Goal: Task Accomplishment & Management: Complete application form

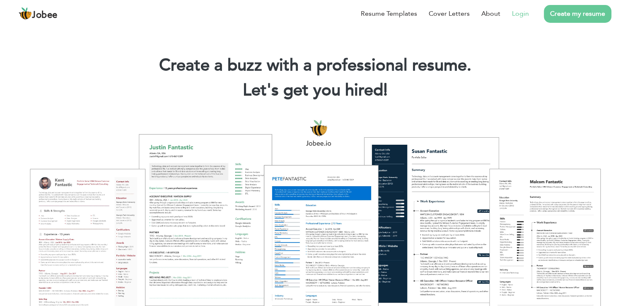
click at [525, 13] on link "Login" at bounding box center [520, 14] width 17 height 10
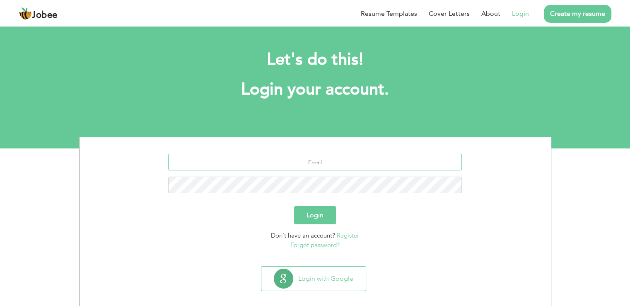
click at [325, 162] on input "text" at bounding box center [315, 162] width 294 height 17
type input "[EMAIL_ADDRESS][DOMAIN_NAME]"
click at [294, 206] on button "Login" at bounding box center [315, 215] width 42 height 18
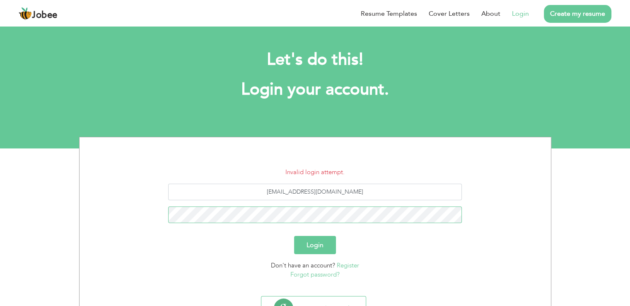
click at [294, 236] on button "Login" at bounding box center [315, 245] width 42 height 18
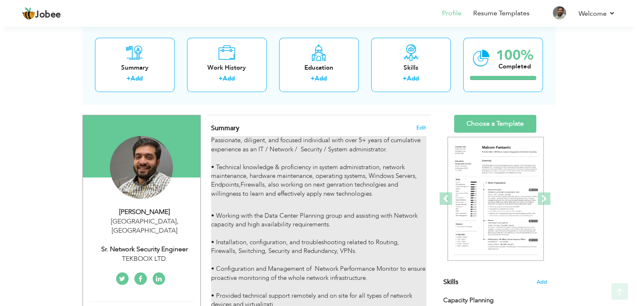
scroll to position [83, 0]
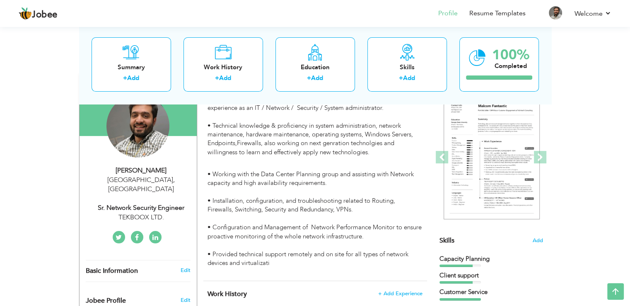
click at [145, 203] on div "Sr. Network Security Engineer" at bounding box center [141, 208] width 111 height 10
type input "Junaid"
type input "Aslam"
type input "03234563824"
select select "number:166"
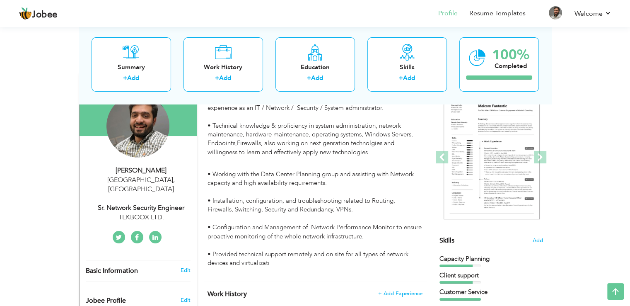
type input "[GEOGRAPHIC_DATA]"
select select "number:7"
type input "TEKBOOX LTD."
type input "Sr. Network Security Engineer"
type input "https://www.linkedin.com/in/junaid-aslam-30948a13a/"
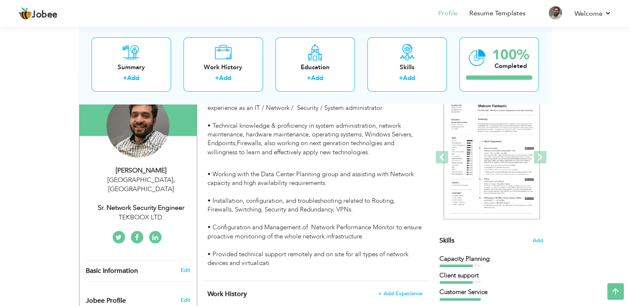
type input "https://www.facebook.com/junaid.aslam12893"
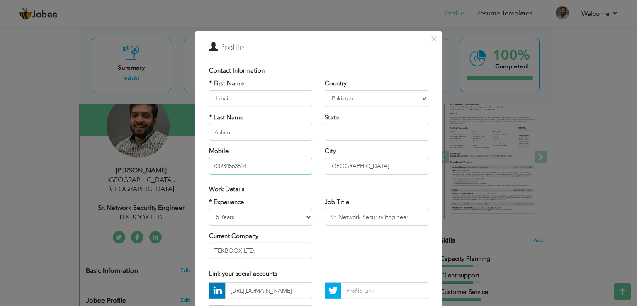
drag, startPoint x: 261, startPoint y: 165, endPoint x: 179, endPoint y: 167, distance: 81.3
click at [179, 167] on div "× Profile Contact Information * First Name Junaid * Last Name Aslam" at bounding box center [318, 153] width 637 height 306
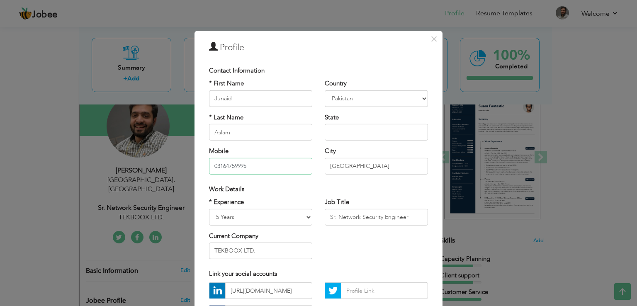
type input "03164759995"
click at [297, 214] on select "Entry Level Less than 1 Year 1 Year 2 Years 3 Years 4 Years 5 Years 6 Years 7 Y…" at bounding box center [260, 216] width 103 height 17
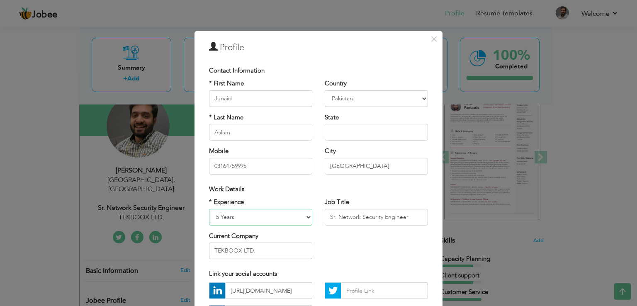
select select "number:10"
click at [209, 208] on select "Entry Level Less than 1 Year 1 Year 2 Years 3 Years 4 Years 5 Years 6 Years 7 Y…" at bounding box center [260, 216] width 103 height 17
drag, startPoint x: 337, startPoint y: 216, endPoint x: 355, endPoint y: 216, distance: 18.7
click at [355, 216] on input "Sr. Network Security Engineer" at bounding box center [376, 216] width 103 height 17
click at [374, 216] on input "Sr. Infra Engineer" at bounding box center [376, 216] width 103 height 17
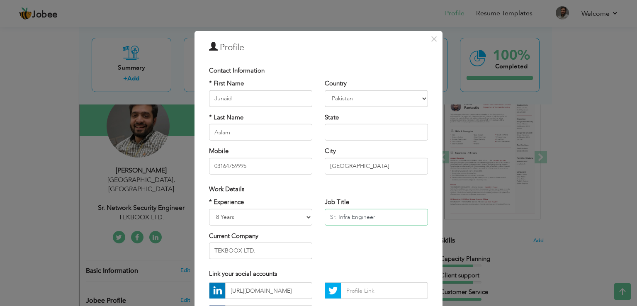
click at [344, 213] on input "Sr. Infra Engineer" at bounding box center [376, 216] width 103 height 17
click at [400, 213] on input "Sr. Infrastructure Engineer" at bounding box center [376, 216] width 103 height 17
type input "Sr. Infrastructure Engineer"
click at [393, 214] on input "Sr. Infrastructure Engineer" at bounding box center [376, 216] width 103 height 17
click at [402, 213] on input "Sr. Infrastructure Engineer" at bounding box center [376, 216] width 103 height 17
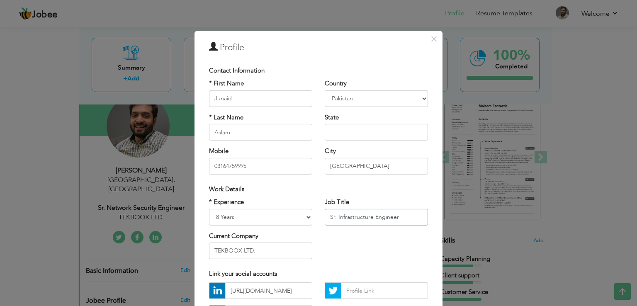
drag, startPoint x: 368, startPoint y: 214, endPoint x: 318, endPoint y: 213, distance: 50.2
click at [318, 213] on div "Job Title Sr. Infrastructure Engineer" at bounding box center [376, 215] width 116 height 34
click at [339, 216] on input "Sr. Infrastructure Engineer" at bounding box center [376, 216] width 103 height 17
click at [348, 216] on input "Sr. Infrastructure Engineer" at bounding box center [376, 216] width 103 height 17
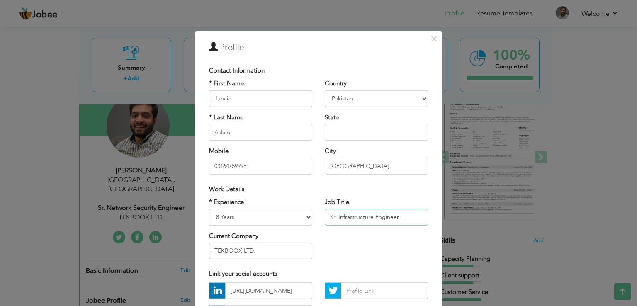
click at [412, 216] on input "Sr. Infrastructure Engineer" at bounding box center [376, 216] width 103 height 17
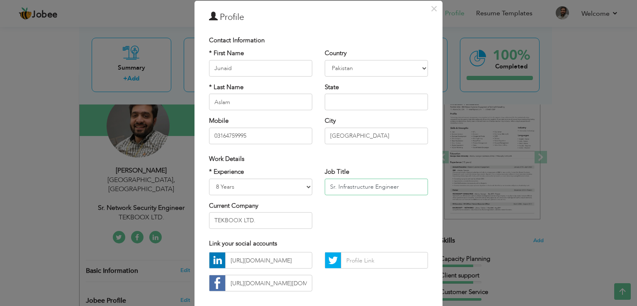
scroll to position [72, 0]
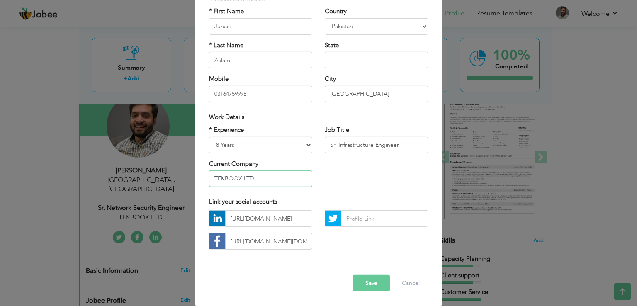
click at [272, 179] on input "TEKBOOX LTD." at bounding box center [260, 178] width 103 height 17
drag, startPoint x: 272, startPoint y: 179, endPoint x: 169, endPoint y: 172, distance: 103.5
click at [170, 172] on div "× Profile Contact Information * First Name Junaid * Last Name Aslam" at bounding box center [318, 153] width 637 height 306
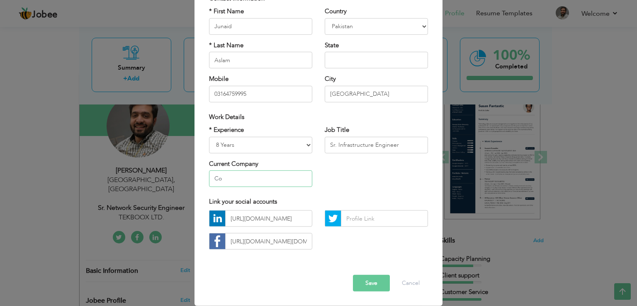
type input "C"
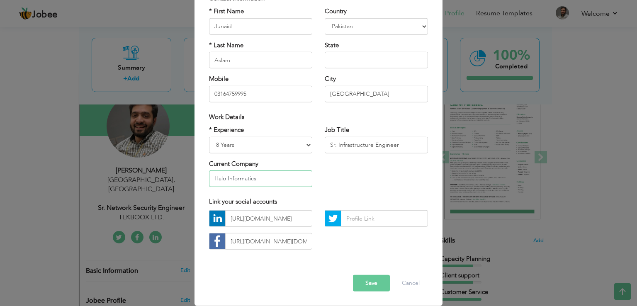
type input "Halo Informatics"
drag, startPoint x: 247, startPoint y: 217, endPoint x: 311, endPoint y: 209, distance: 64.3
click at [311, 210] on div "https://www.linkedin.com/in/junaid-aslam-30948a13a/ https://www.facebook.com/ju…" at bounding box center [261, 233] width 116 height 46
click at [282, 219] on input "https://www.linkedin.com/in/junaid-aslam-30948a13a/" at bounding box center [268, 218] width 87 height 17
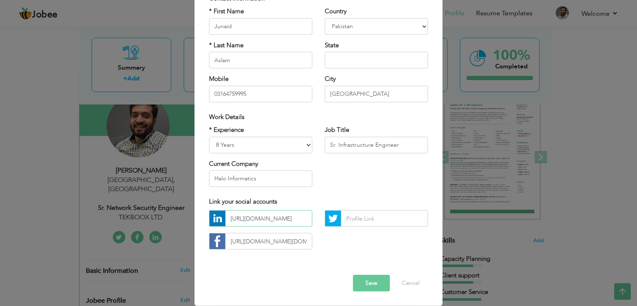
click at [259, 216] on input "https://www.linkedin.com/in/junaid-aslam-30948a13a/" at bounding box center [268, 218] width 87 height 17
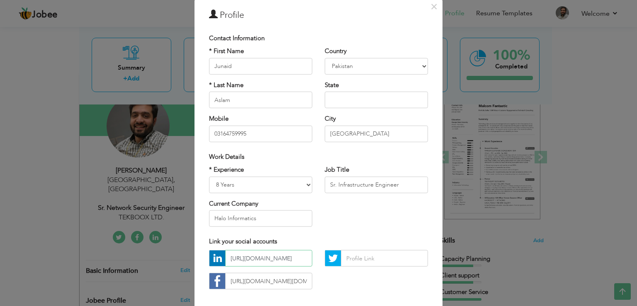
scroll to position [72, 0]
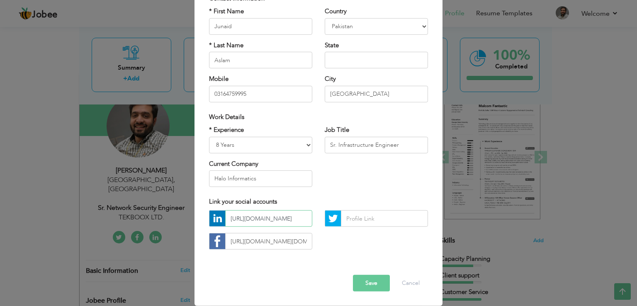
click at [257, 218] on input "https://www.linkedin.com/in/junaid-aslam-30948a13a/" at bounding box center [268, 218] width 87 height 17
drag, startPoint x: 268, startPoint y: 215, endPoint x: 210, endPoint y: 218, distance: 57.7
click at [210, 218] on div "https://www.linkedin.com/in/junaid-aslam-30948a13a/" at bounding box center [260, 218] width 103 height 17
click at [257, 218] on input "https://www.linkedin.com/in/junaid-aslam-30948a13a/" at bounding box center [268, 218] width 87 height 17
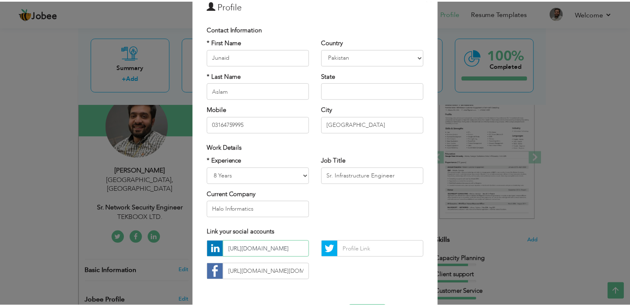
scroll to position [72, 0]
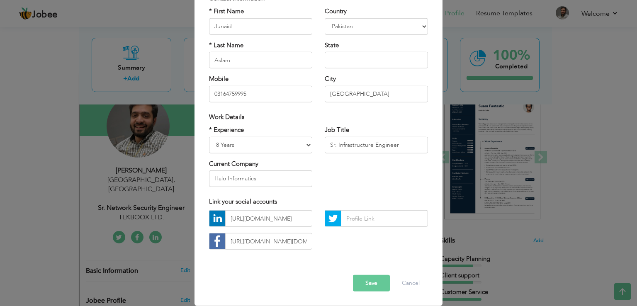
click at [366, 281] on button "Save" at bounding box center [371, 283] width 37 height 17
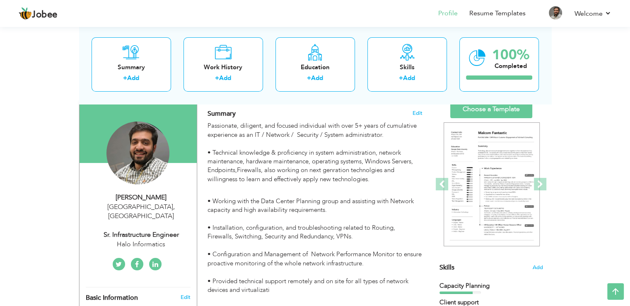
scroll to position [41, 0]
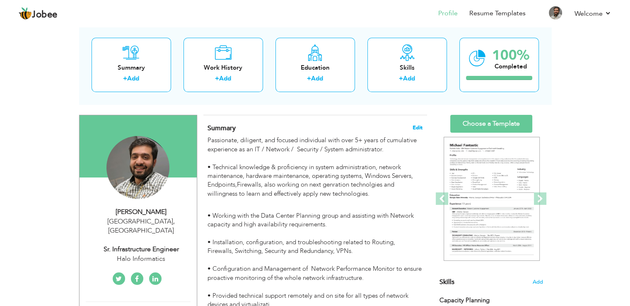
click at [415, 128] on span "Edit" at bounding box center [418, 128] width 10 height 6
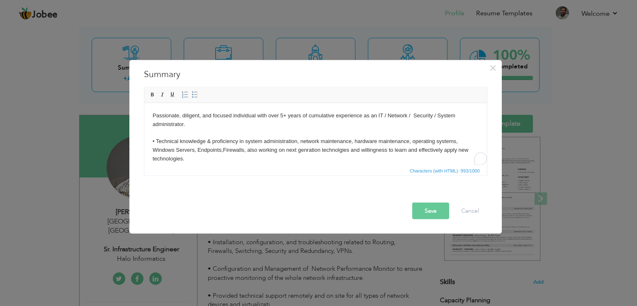
click at [282, 115] on p "Passionate, diligent, and focused individual with over 5+ years of cumulative e…" at bounding box center [315, 137] width 326 height 52
click at [431, 211] on button "Save" at bounding box center [430, 211] width 37 height 17
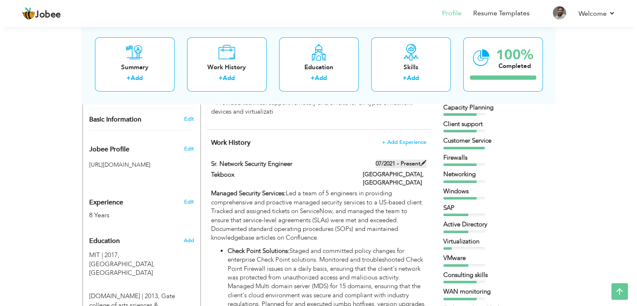
scroll to position [249, 0]
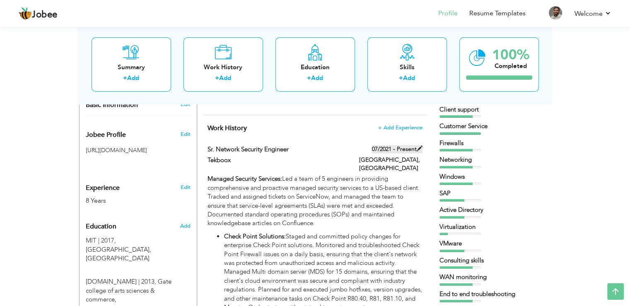
click at [421, 150] on span at bounding box center [420, 148] width 6 height 6
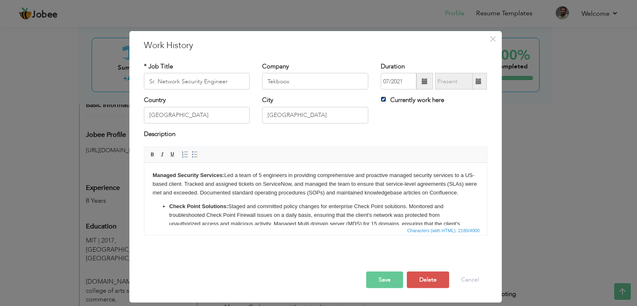
click at [385, 97] on input "Currently work here" at bounding box center [383, 99] width 5 height 5
checkbox input "false"
click at [455, 83] on input "09/2025" at bounding box center [454, 81] width 38 height 17
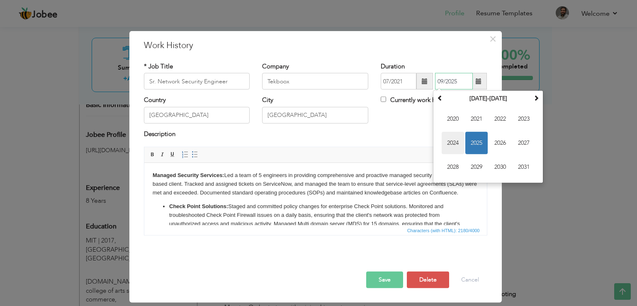
click at [456, 143] on span "2024" at bounding box center [452, 143] width 22 height 22
click at [493, 141] on span "Jul" at bounding box center [500, 143] width 22 height 22
type input "07/2024"
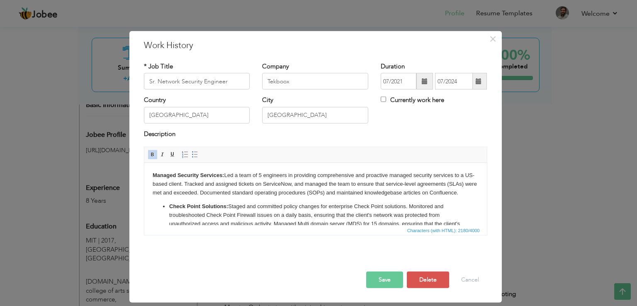
click at [262, 175] on p "Managed Security Services: Led a team of 5 engineers in providing comprehensive…" at bounding box center [315, 184] width 326 height 26
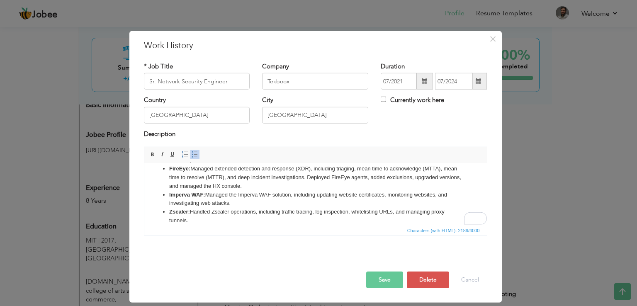
scroll to position [149, 0]
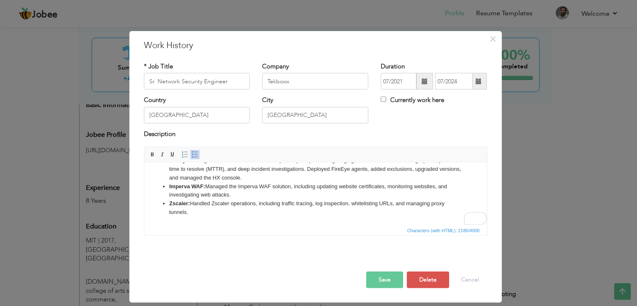
click at [386, 279] on button "Save" at bounding box center [384, 279] width 37 height 17
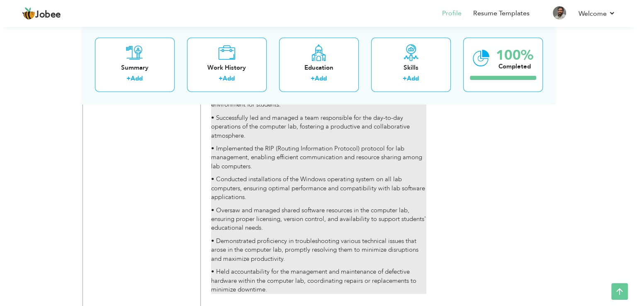
scroll to position [1976, 0]
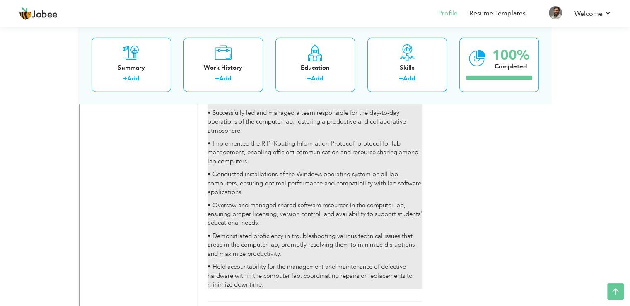
drag, startPoint x: 327, startPoint y: 188, endPoint x: 313, endPoint y: 184, distance: 13.9
click at [313, 201] on p "• Oversaw and managed shared software resources in the computer lab, ensuring p…" at bounding box center [315, 214] width 215 height 27
type input "Configure Computer Lab"
type input "Minhaj University"
type input "01/2017"
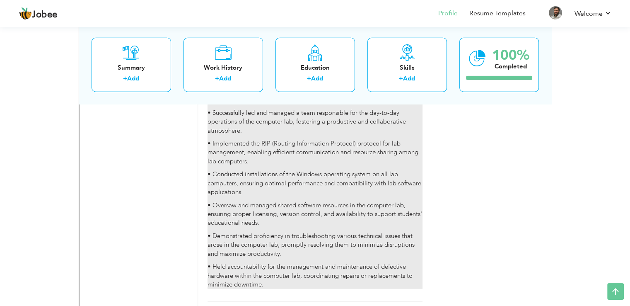
type input "02/2017"
type input "Routers Switches"
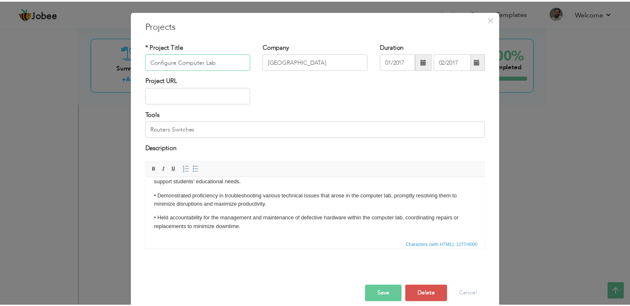
scroll to position [30, 0]
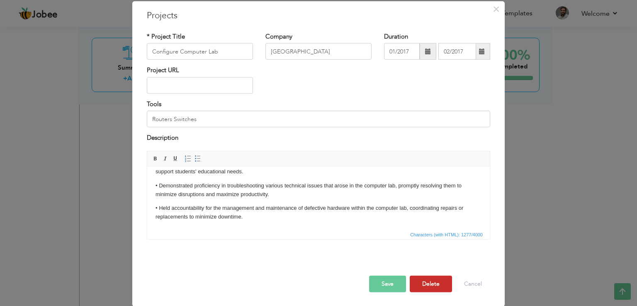
click at [428, 284] on button "Delete" at bounding box center [431, 283] width 42 height 17
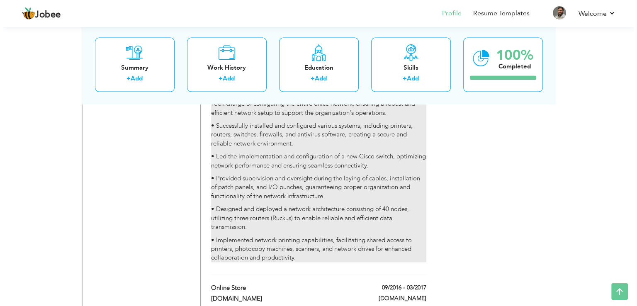
scroll to position [1769, 0]
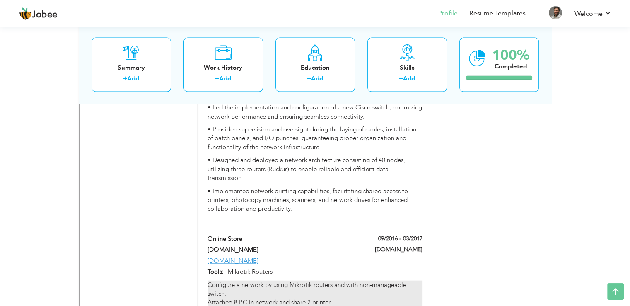
click at [283, 281] on div "Configure a network by using Mikrotik routers and with non-manageable switch. A…" at bounding box center [315, 294] width 215 height 27
type input "Online Store"
type input "Brandsea.pk"
type input "09/2016"
type input "03/2017"
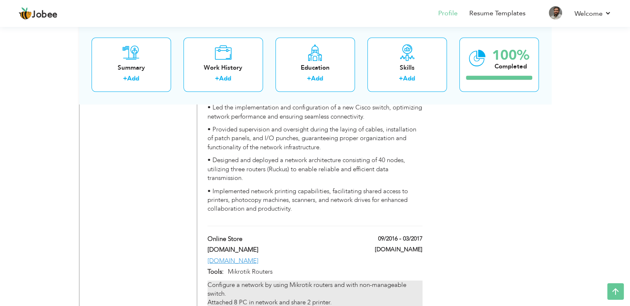
type input "www.brandsea.pk"
type input "Mikrotik Routers"
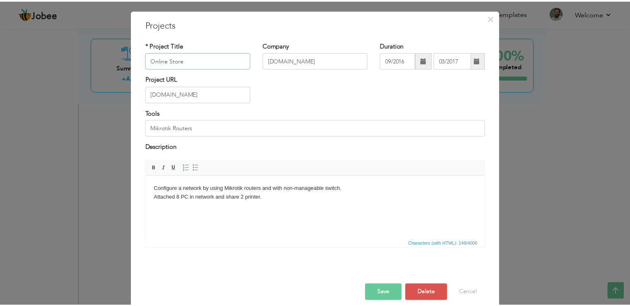
scroll to position [30, 0]
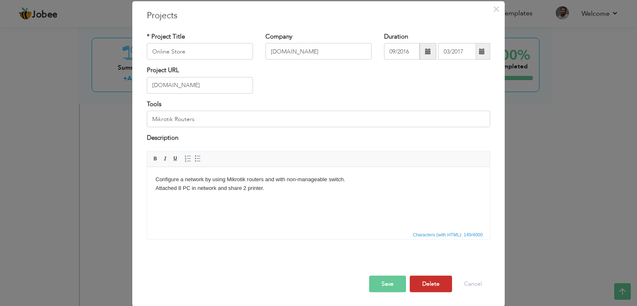
click at [415, 281] on button "Delete" at bounding box center [431, 283] width 42 height 17
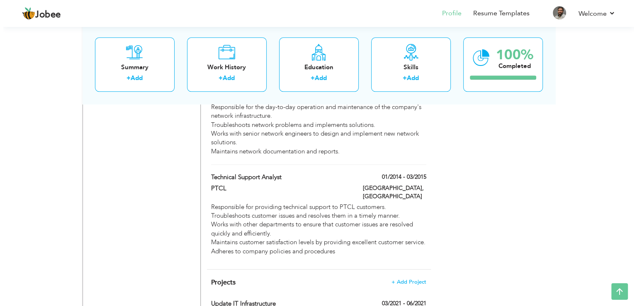
scroll to position [1064, 0]
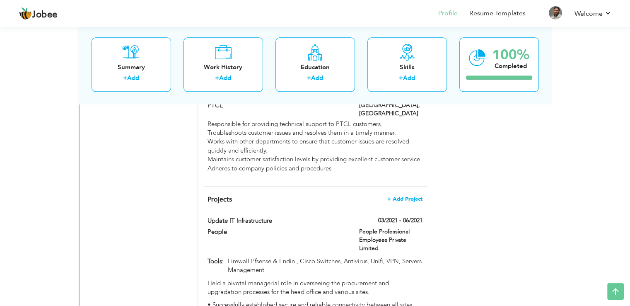
click at [401, 196] on span "+ Add Project" at bounding box center [405, 199] width 35 height 6
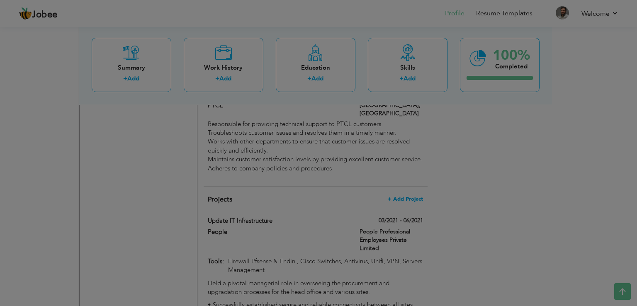
scroll to position [0, 0]
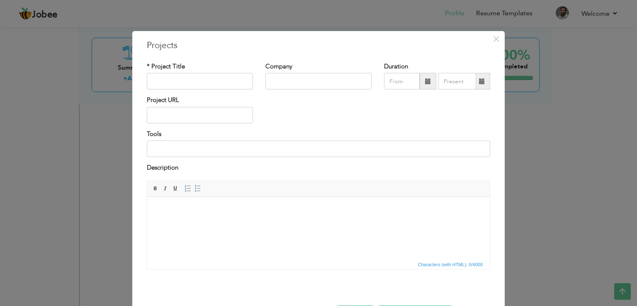
click at [166, 208] on body at bounding box center [318, 209] width 326 height 9
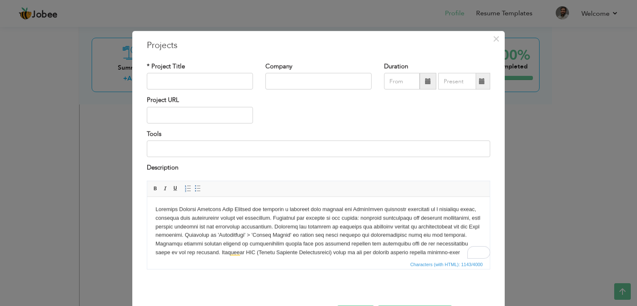
click at [405, 238] on body "To enrich screen reader interactions, please activate Accessibility in Grammarl…" at bounding box center [318, 244] width 326 height 78
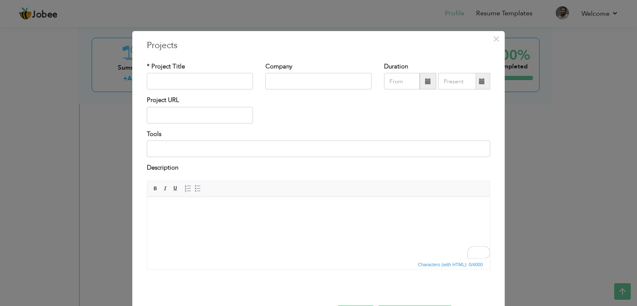
drag, startPoint x: 214, startPoint y: 218, endPoint x: 156, endPoint y: 210, distance: 59.0
click at [158, 214] on span "Context Menu Options" at bounding box center [158, 216] width 7 height 7
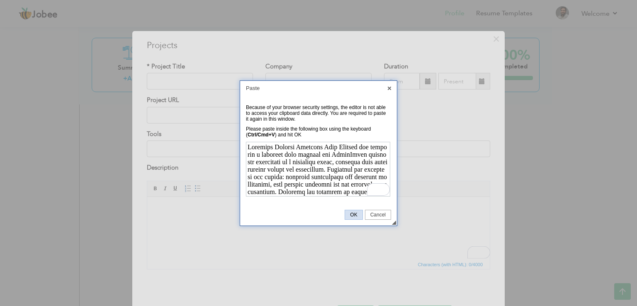
click at [355, 214] on span "OK" at bounding box center [353, 215] width 17 height 6
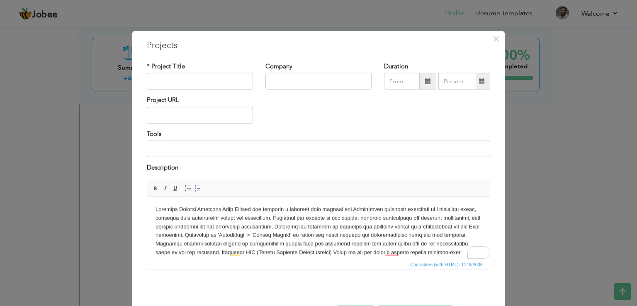
click at [258, 227] on body "To enrich screen reader interactions, please activate Accessibility in Grammarl…" at bounding box center [318, 244] width 326 height 78
copy body "Firewall Cluster Hardware Swap Planned and executed a hardware swap project for…"
click at [273, 219] on body "To enrich screen reader interactions, please activate Accessibility in Grammarl…" at bounding box center [318, 244] width 326 height 78
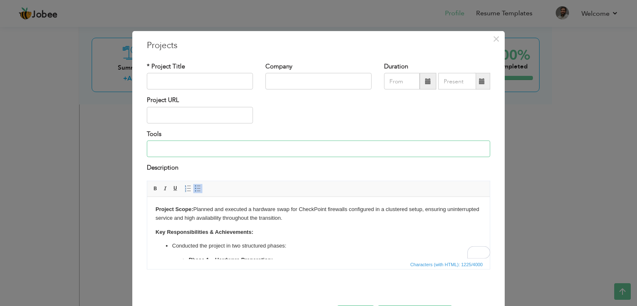
click at [196, 149] on input at bounding box center [318, 149] width 343 height 17
click at [216, 84] on input "text" at bounding box center [200, 81] width 106 height 17
paste input "Firewall Cluster Hardware Swap"
type input "Firewall Cluster Hardware Swap"
click at [291, 84] on input "text" at bounding box center [318, 81] width 106 height 17
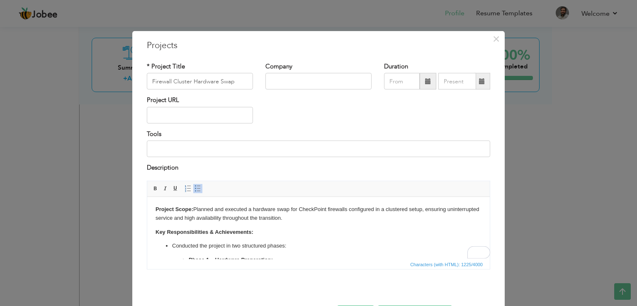
click at [426, 85] on span at bounding box center [427, 81] width 17 height 17
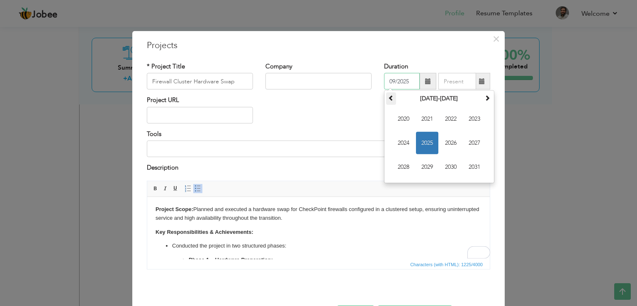
click at [388, 97] on span at bounding box center [391, 98] width 6 height 6
click at [484, 96] on span at bounding box center [487, 98] width 6 height 6
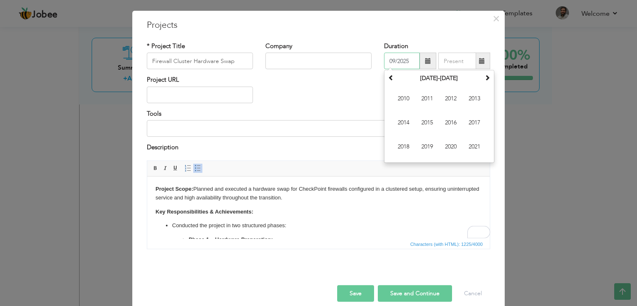
scroll to position [30, 0]
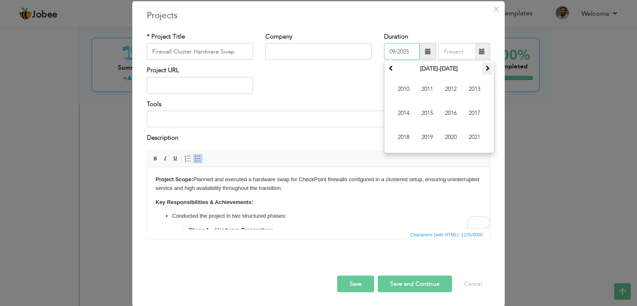
click at [486, 70] on span at bounding box center [487, 68] width 6 height 6
click at [470, 88] on span "2023" at bounding box center [474, 89] width 22 height 22
click at [445, 132] on span "Nov" at bounding box center [450, 137] width 22 height 22
type input "11/2023"
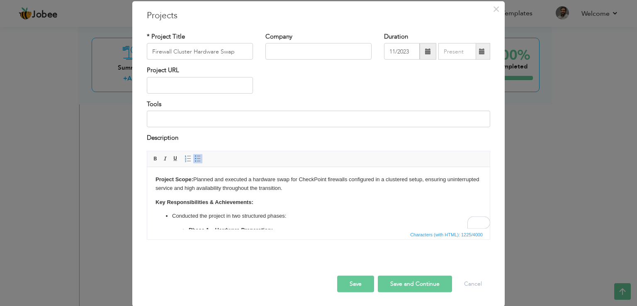
scroll to position [0, 0]
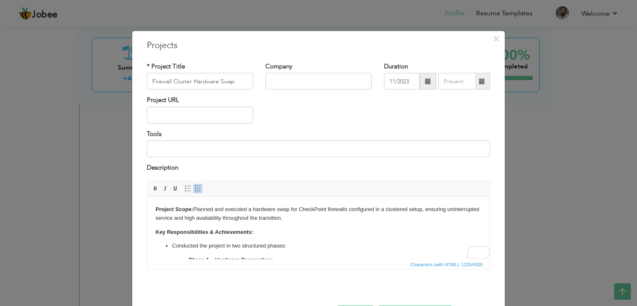
click at [479, 83] on span at bounding box center [482, 81] width 6 height 6
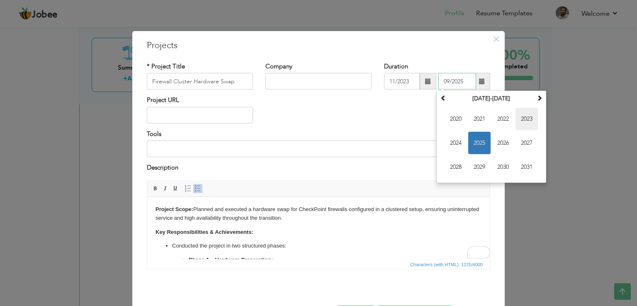
click at [524, 119] on span "2023" at bounding box center [526, 119] width 22 height 22
click at [518, 162] on span "Dec" at bounding box center [526, 167] width 22 height 22
type input "12/2023"
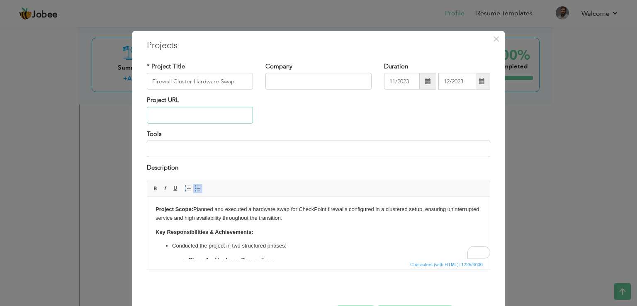
click at [177, 112] on input "text" at bounding box center [200, 115] width 106 height 17
click at [169, 146] on input at bounding box center [318, 149] width 343 height 17
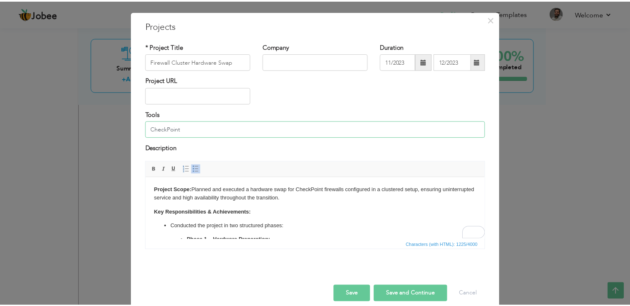
scroll to position [30, 0]
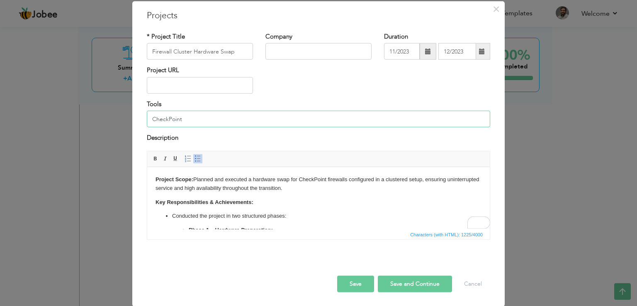
type input "CheckPoint"
click at [353, 286] on button "Save" at bounding box center [355, 283] width 37 height 17
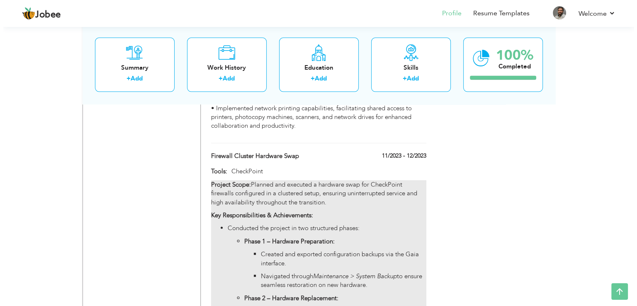
scroll to position [1811, 0]
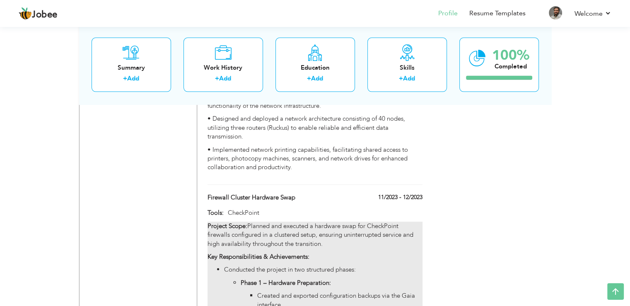
click at [395, 222] on p "Project Scope: Planned and executed a hardware swap for CheckPoint firewalls co…" at bounding box center [315, 235] width 215 height 27
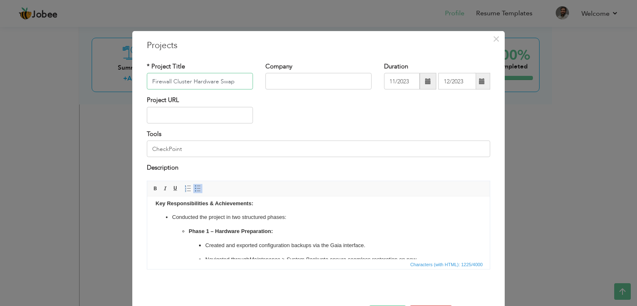
scroll to position [41, 0]
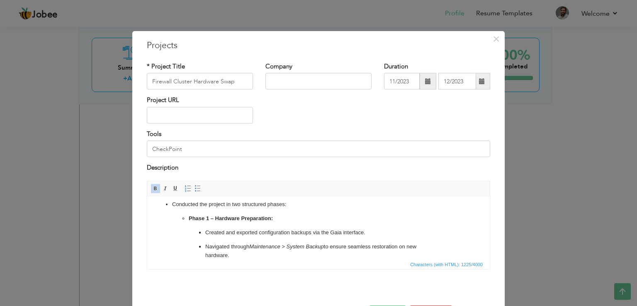
click at [181, 217] on ul "Phase 1 – Hardware Preparation: Created and exported configuration backups via …" at bounding box center [318, 266] width 293 height 104
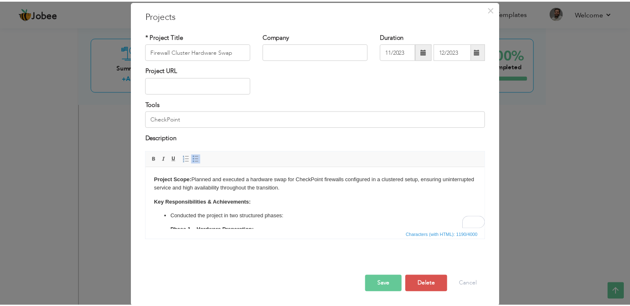
scroll to position [0, 0]
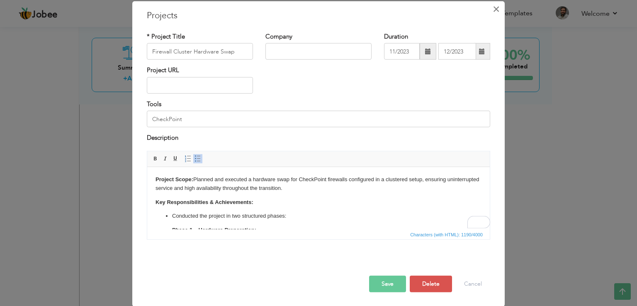
click at [492, 9] on span "×" at bounding box center [495, 9] width 7 height 15
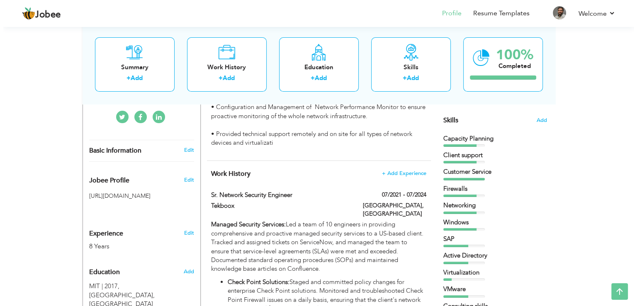
scroll to position [194, 0]
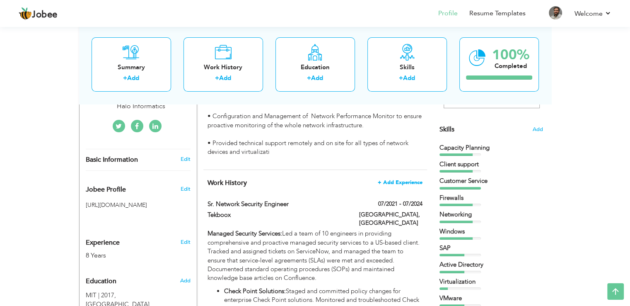
click at [408, 182] on span "+ Add Experience" at bounding box center [400, 182] width 45 height 6
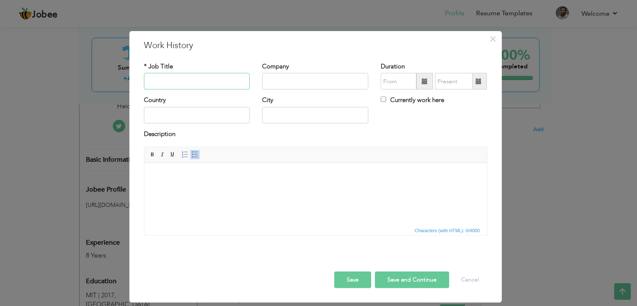
click at [213, 79] on input "text" at bounding box center [197, 81] width 106 height 17
click at [186, 82] on input "Sr. Infra" at bounding box center [197, 81] width 106 height 17
paste input "Infrastructure"
type input "Sr. Infrastructure Engineer"
click at [301, 85] on input "text" at bounding box center [315, 81] width 106 height 17
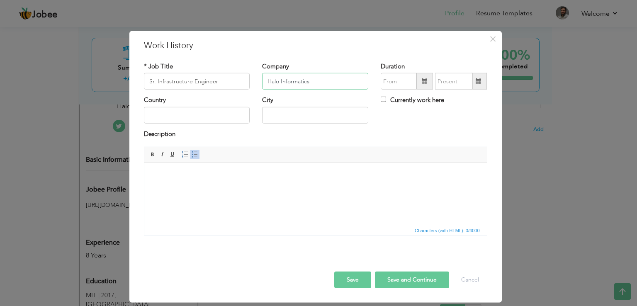
type input "Halo Informatics"
click at [425, 86] on span at bounding box center [424, 81] width 17 height 17
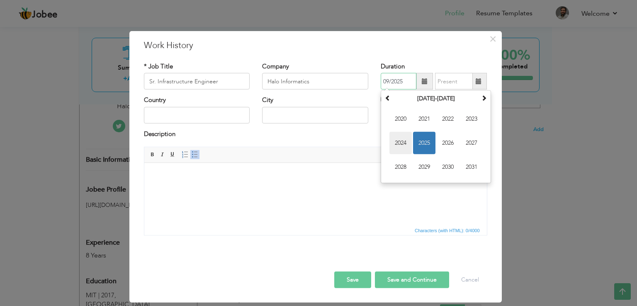
click at [403, 140] on span "2024" at bounding box center [400, 143] width 22 height 22
click at [390, 82] on input "09/2025" at bounding box center [399, 81] width 36 height 17
click at [424, 81] on span at bounding box center [425, 81] width 6 height 6
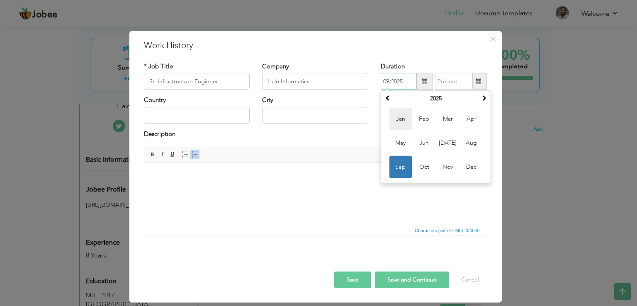
click at [395, 114] on span "Jan" at bounding box center [400, 119] width 22 height 22
type input "01/2025"
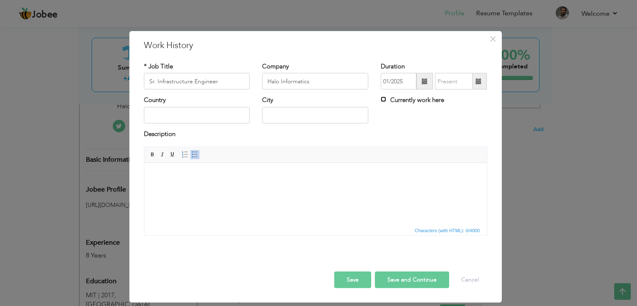
click at [384, 98] on input "Currently work here" at bounding box center [383, 99] width 5 height 5
checkbox input "true"
click at [270, 115] on input "text" at bounding box center [315, 115] width 106 height 17
type input "[GEOGRAPHIC_DATA]"
click at [225, 112] on input "text" at bounding box center [197, 115] width 106 height 17
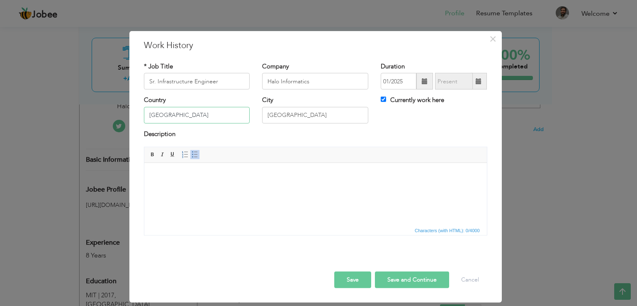
type input "[GEOGRAPHIC_DATA]"
click at [197, 184] on html at bounding box center [315, 175] width 342 height 25
click at [193, 176] on body "To enrich screen reader interactions, please activate Accessibility in Grammarl…" at bounding box center [315, 175] width 326 height 9
click at [267, 167] on html at bounding box center [315, 175] width 342 height 25
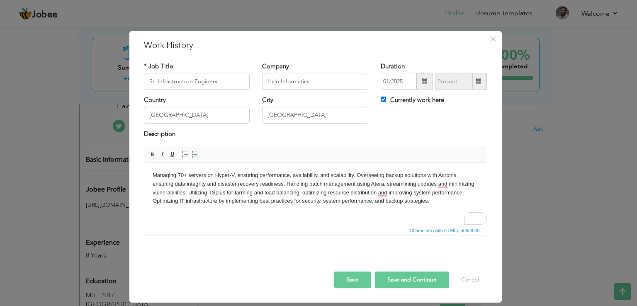
click at [431, 201] on body "Managing 70+ servers on Hyper-V, ensuring performance, availability, and scalab…" at bounding box center [315, 188] width 326 height 34
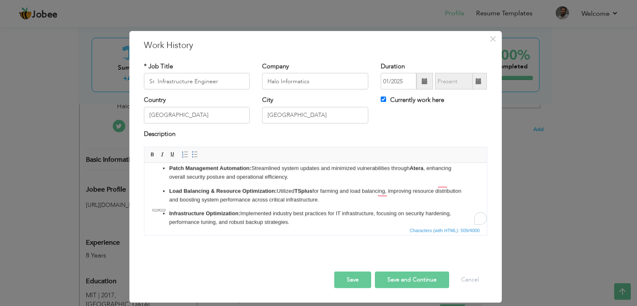
scroll to position [52, 0]
click at [351, 277] on button "Save" at bounding box center [352, 279] width 37 height 17
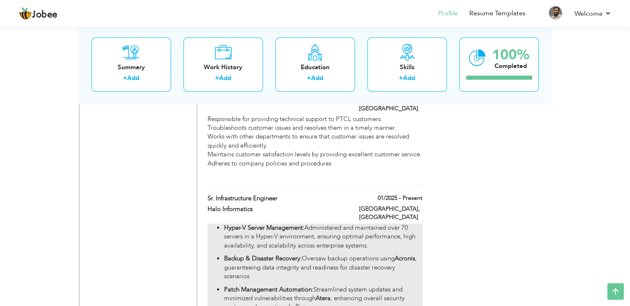
scroll to position [1119, 0]
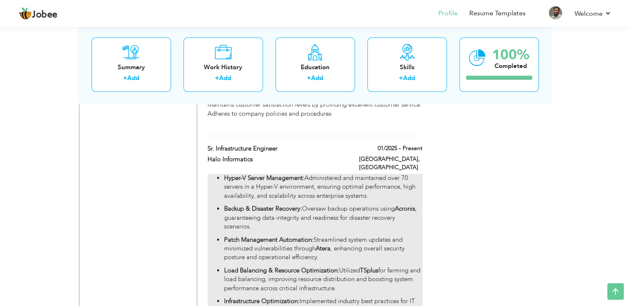
drag, startPoint x: 356, startPoint y: 120, endPoint x: 346, endPoint y: 145, distance: 26.9
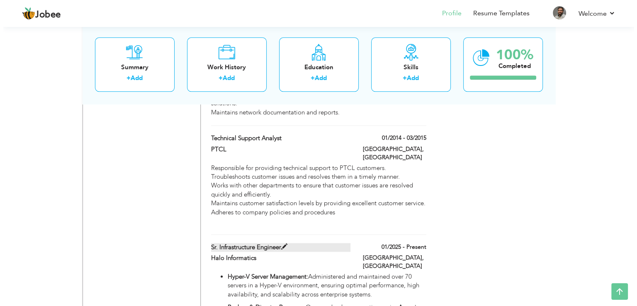
scroll to position [995, 0]
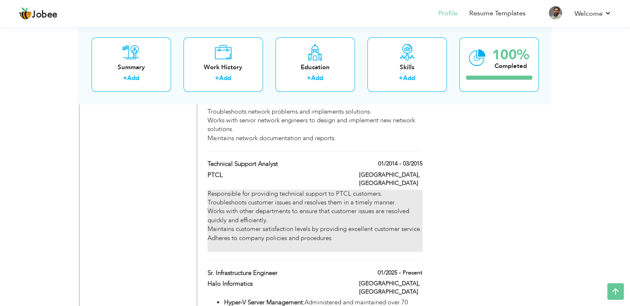
drag, startPoint x: 369, startPoint y: 238, endPoint x: 371, endPoint y: 198, distance: 39.5
click at [371, 198] on div "Technical Support Analyst 01/2014 - 03/2015 Technical Support Analyst 01/2014 -…" at bounding box center [315, 210] width 215 height 100
type input "Technical Support Analyst"
type input "PTCL"
type input "01/2014"
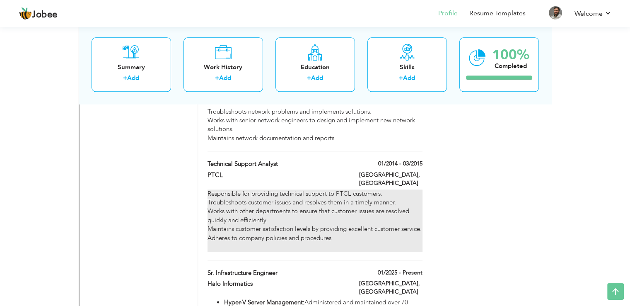
type input "03/2015"
checkbox input "false"
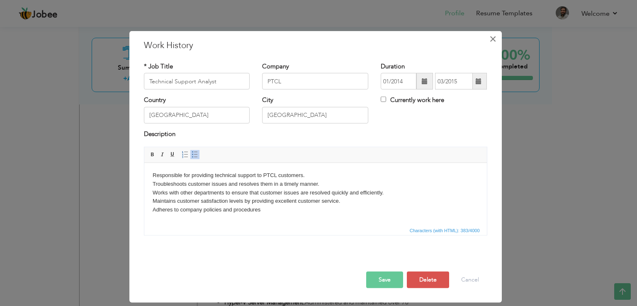
click at [491, 39] on span "×" at bounding box center [492, 39] width 7 height 15
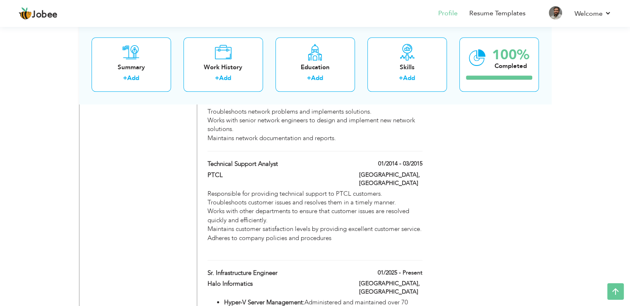
drag, startPoint x: 205, startPoint y: 254, endPoint x: 206, endPoint y: 236, distance: 17.9
drag, startPoint x: 238, startPoint y: 249, endPoint x: 302, endPoint y: 247, distance: 63.4
click at [302, 269] on label "Sr. Infrastructure Engineer" at bounding box center [277, 273] width 139 height 9
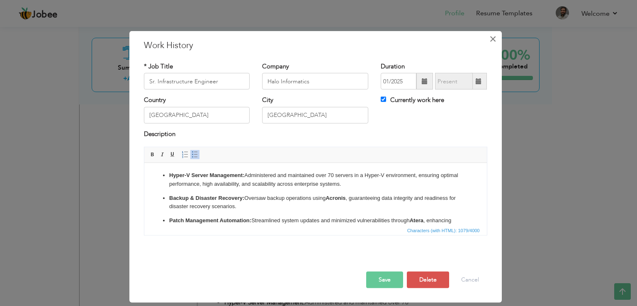
click at [491, 38] on span "×" at bounding box center [492, 39] width 7 height 15
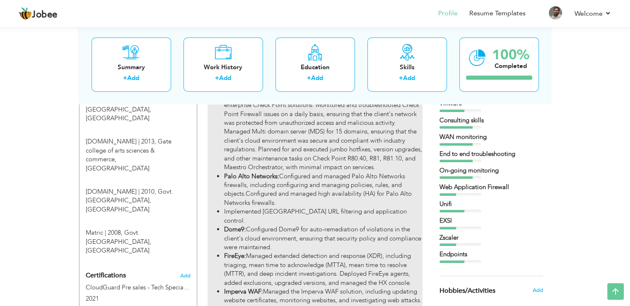
scroll to position [415, 0]
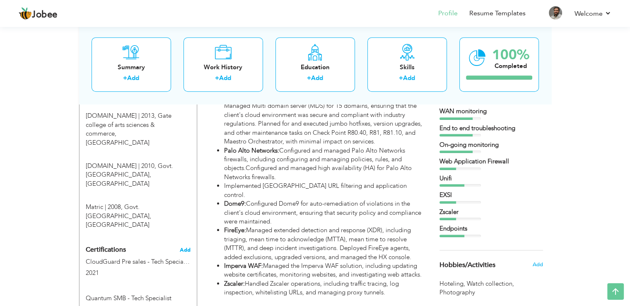
click at [188, 247] on span "Add" at bounding box center [185, 250] width 11 height 6
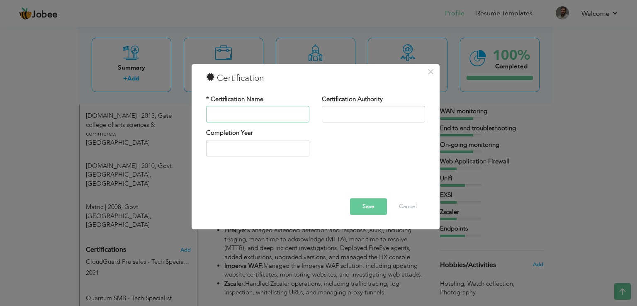
click at [227, 109] on input "text" at bounding box center [257, 114] width 103 height 17
drag, startPoint x: 237, startPoint y: 111, endPoint x: 187, endPoint y: 109, distance: 49.8
click at [187, 109] on div "× Certification * Certification Name AWS Certification Authority Save" at bounding box center [318, 153] width 637 height 306
paste input "aws solutions architect"
drag, startPoint x: 218, startPoint y: 113, endPoint x: 206, endPoint y: 116, distance: 12.8
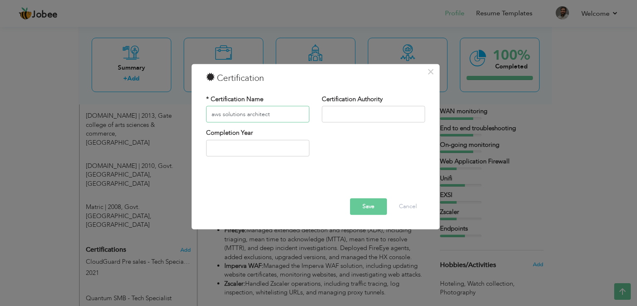
click at [206, 116] on input "aws solutions architect" at bounding box center [257, 114] width 103 height 17
type input "AWS solutions architect"
click at [339, 110] on input "text" at bounding box center [373, 114] width 103 height 17
type input "AWS"
type input "2025"
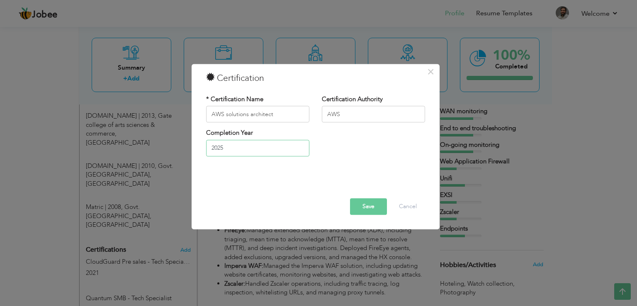
click at [253, 150] on input "2025" at bounding box center [257, 148] width 103 height 17
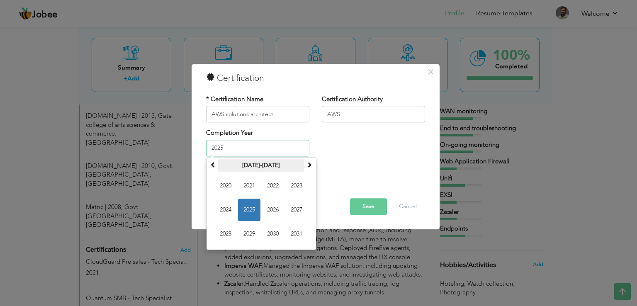
click at [218, 166] on th "2020-2031" at bounding box center [261, 165] width 86 height 12
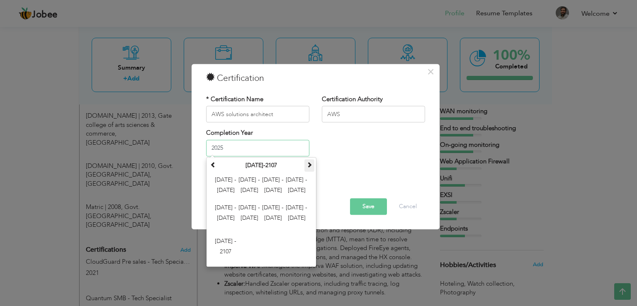
click at [309, 163] on span at bounding box center [309, 165] width 6 height 6
click at [260, 165] on th "2100-2207" at bounding box center [261, 165] width 86 height 12
click at [343, 156] on div "Completion Year 2025 September 2125 Su Mo Tu We Th Fr Sa 26 27 28 29 30 31 1 2 …" at bounding box center [315, 146] width 231 height 34
click at [248, 150] on input "2025" at bounding box center [257, 148] width 103 height 17
click at [268, 159] on th "2000-2107" at bounding box center [261, 165] width 86 height 12
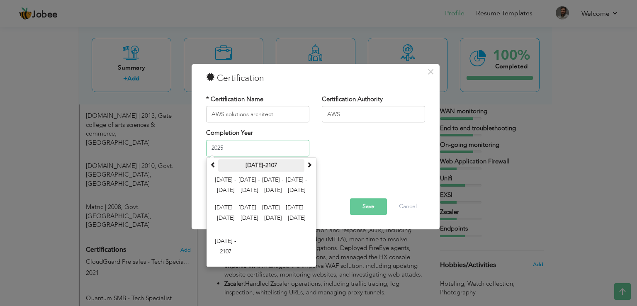
click at [264, 164] on th "2000-2107" at bounding box center [261, 165] width 86 height 12
click at [313, 165] on th at bounding box center [309, 165] width 10 height 12
click at [265, 163] on th "2100-2207" at bounding box center [261, 165] width 86 height 12
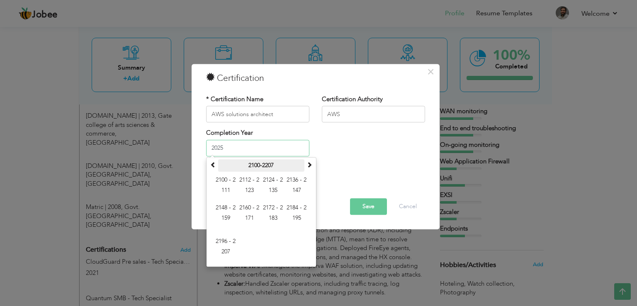
click at [256, 167] on th "2100-2207" at bounding box center [261, 165] width 86 height 12
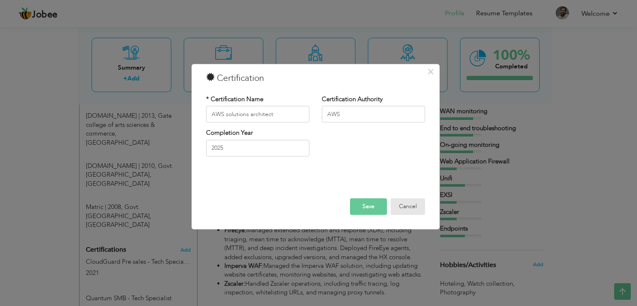
drag, startPoint x: 399, startPoint y: 206, endPoint x: 321, endPoint y: 148, distance: 96.6
click at [336, 161] on div "× Certification * Certification Name AWS solutions architect Certification Auth…" at bounding box center [315, 146] width 248 height 165
drag, startPoint x: 280, startPoint y: 114, endPoint x: 194, endPoint y: 113, distance: 85.8
click at [194, 113] on div "× Certification * Certification Name AWS solutions architect Certification Auth…" at bounding box center [315, 146] width 248 height 165
click at [404, 206] on button "Cancel" at bounding box center [407, 207] width 34 height 17
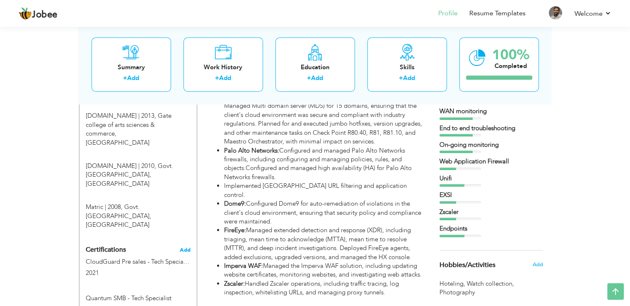
click at [187, 247] on span "Add" at bounding box center [185, 250] width 11 height 6
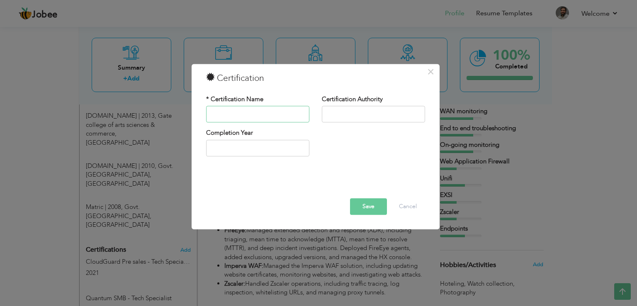
click at [246, 115] on input "text" at bounding box center [257, 114] width 103 height 17
paste input "AWS solutions architect"
type input "AWS solutions architect"
click at [368, 118] on input "text" at bounding box center [373, 114] width 103 height 17
type input "AWS"
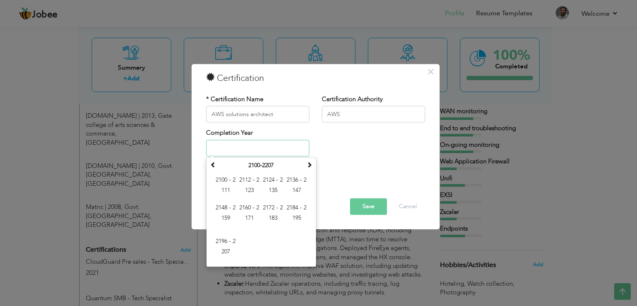
click at [272, 148] on input "text" at bounding box center [257, 148] width 103 height 17
click at [262, 166] on th "2100-2207" at bounding box center [261, 165] width 86 height 12
click at [250, 166] on th "2100-2207" at bounding box center [261, 165] width 86 height 12
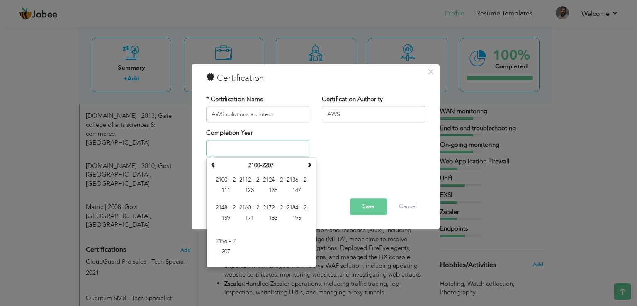
click at [247, 201] on td "2100 - 2111 2112 - 2123 2124 - 2135 2136 - 2147 2148 - 2159 2160 - 2171 2172 - …" at bounding box center [261, 218] width 106 height 93
click at [245, 208] on span "2160 - 2171" at bounding box center [249, 213] width 22 height 22
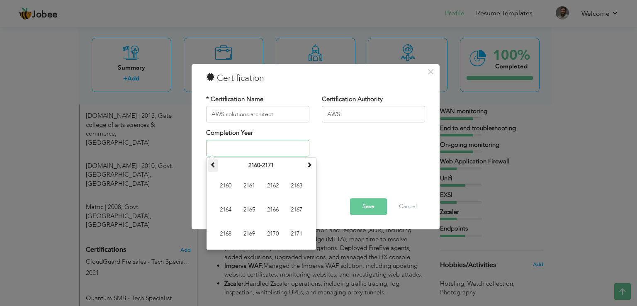
click at [213, 166] on span at bounding box center [213, 165] width 6 height 6
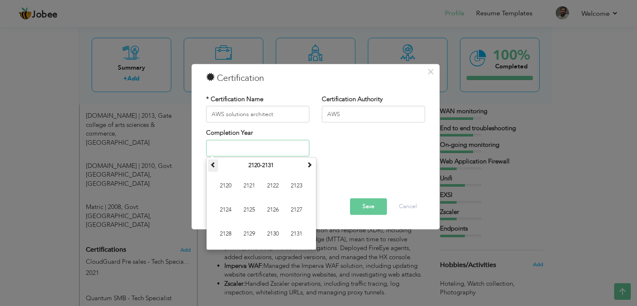
click at [213, 166] on span at bounding box center [213, 165] width 6 height 6
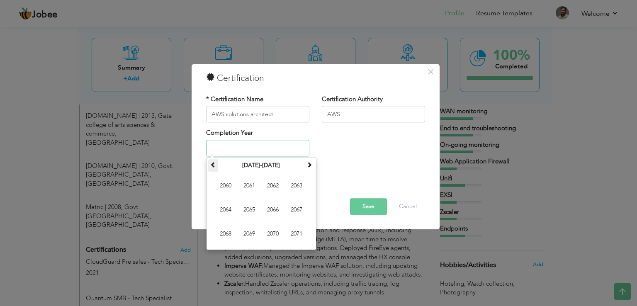
click at [213, 166] on span at bounding box center [213, 165] width 6 height 6
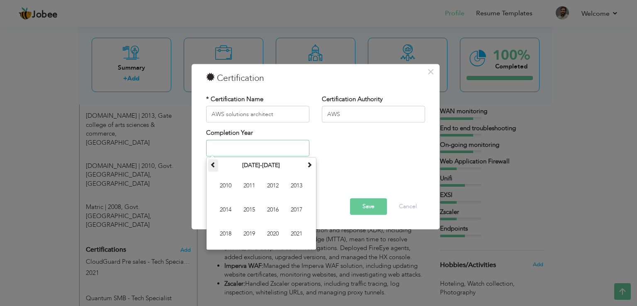
click at [213, 166] on span at bounding box center [213, 165] width 6 height 6
click at [307, 165] on span at bounding box center [309, 165] width 6 height 6
click at [309, 163] on span at bounding box center [309, 165] width 6 height 6
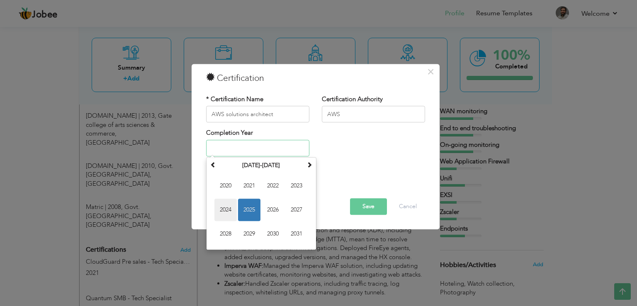
click at [230, 206] on span "2024" at bounding box center [225, 210] width 22 height 22
type input "2024"
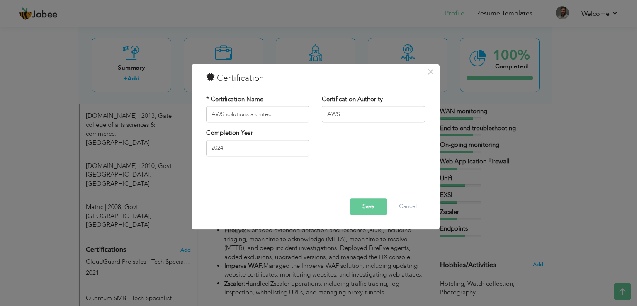
click at [361, 204] on button "Save" at bounding box center [368, 207] width 37 height 17
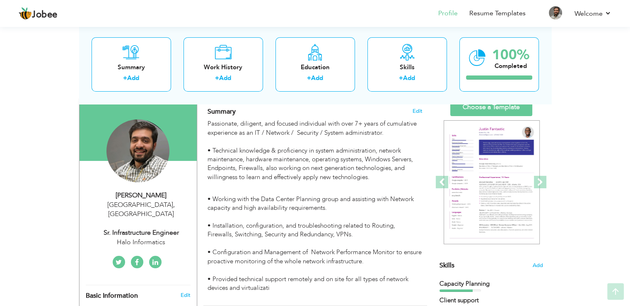
scroll to position [83, 0]
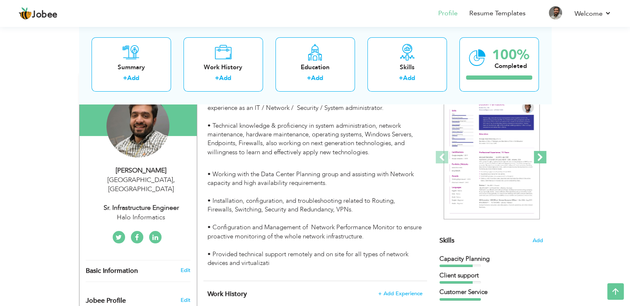
click at [541, 156] on span at bounding box center [540, 157] width 12 height 12
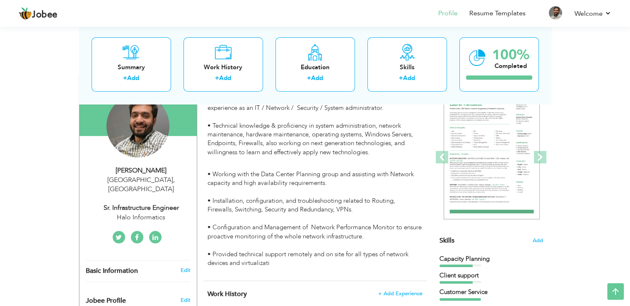
scroll to position [0, 0]
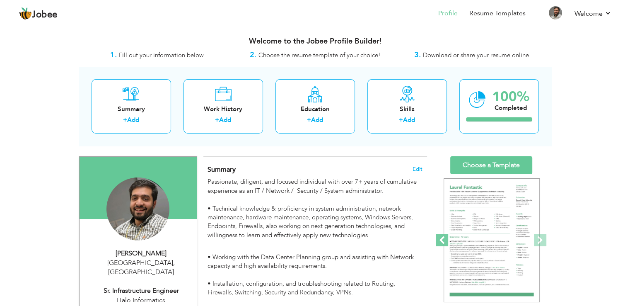
click at [441, 241] on span at bounding box center [442, 240] width 12 height 12
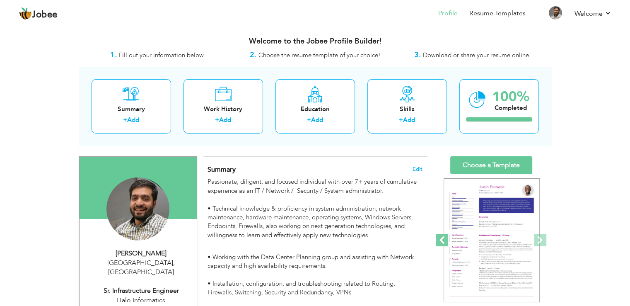
click at [441, 241] on span at bounding box center [442, 240] width 12 height 12
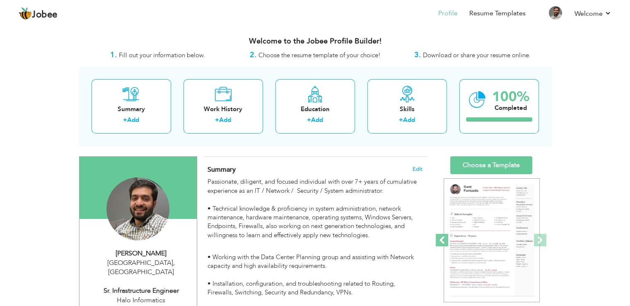
click at [441, 241] on span at bounding box center [442, 240] width 12 height 12
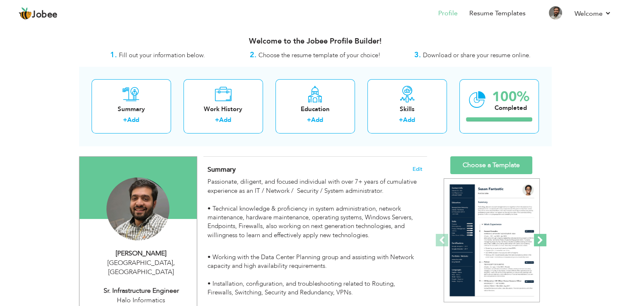
click at [541, 239] on span at bounding box center [540, 240] width 12 height 12
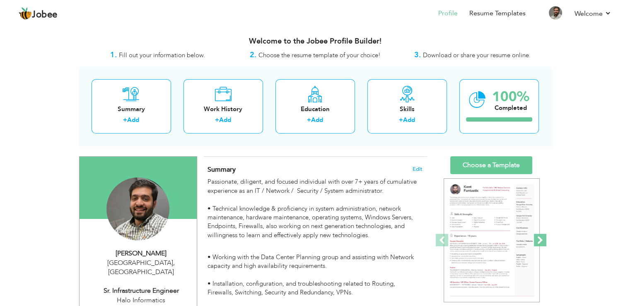
click at [541, 239] on span at bounding box center [540, 240] width 12 height 12
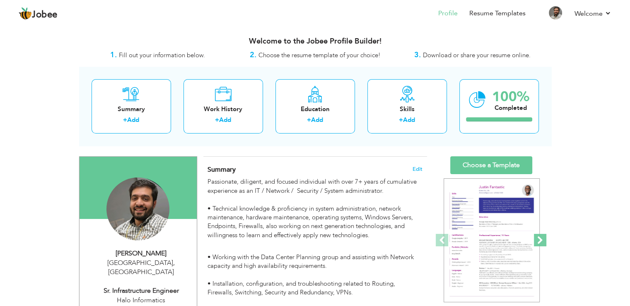
click at [541, 239] on span at bounding box center [540, 240] width 12 height 12
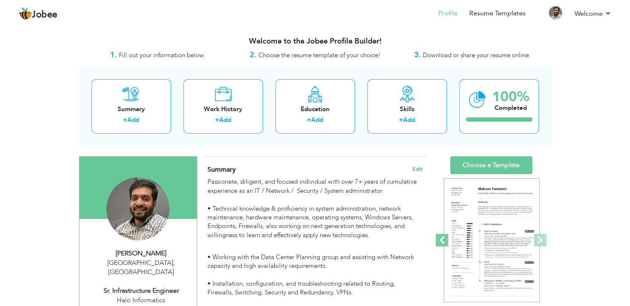
click at [444, 235] on span at bounding box center [442, 240] width 12 height 12
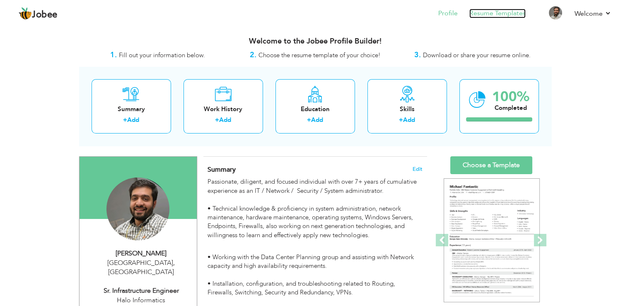
click at [503, 15] on link "Resume Templates" at bounding box center [498, 14] width 56 height 10
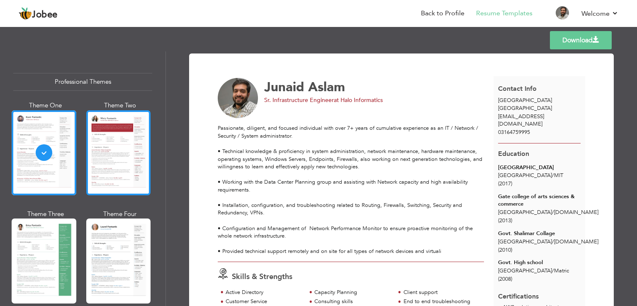
click at [116, 163] on div at bounding box center [118, 152] width 65 height 85
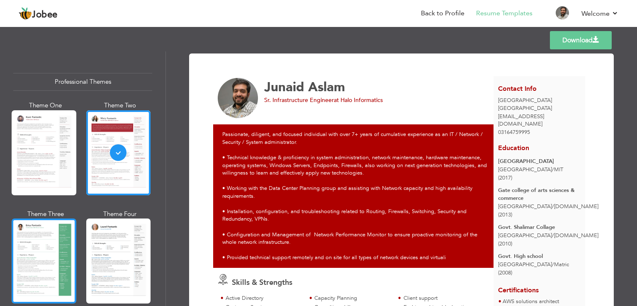
click at [28, 241] on div at bounding box center [44, 260] width 65 height 85
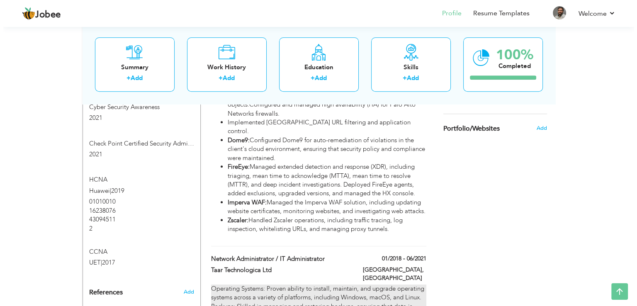
scroll to position [788, 0]
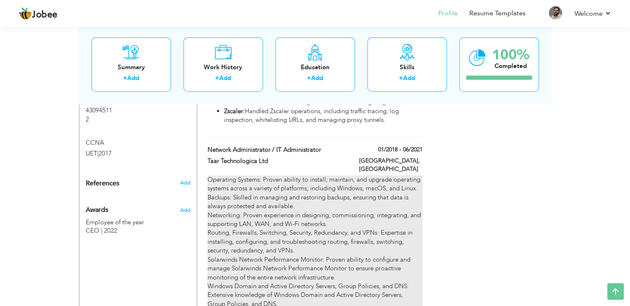
type input "Network Administrator / IT Administrator"
type input "Taar Technologica Ltd"
type input "01/2018"
type input "06/2021"
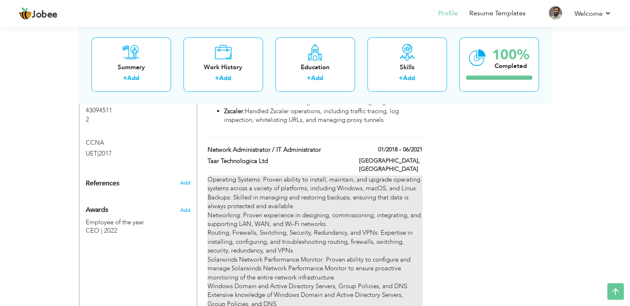
type input "[GEOGRAPHIC_DATA]"
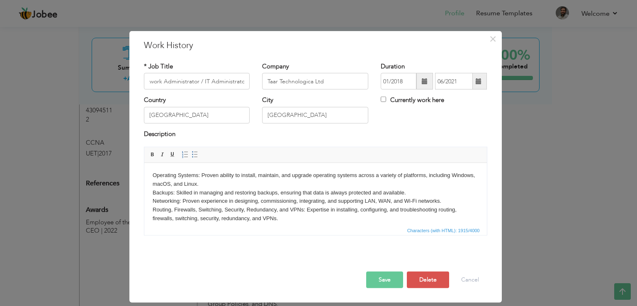
scroll to position [0, 0]
click at [264, 202] on body "Operating Systems: Proven ability to install, maintain, and upgrade operating s…" at bounding box center [315, 257] width 326 height 172
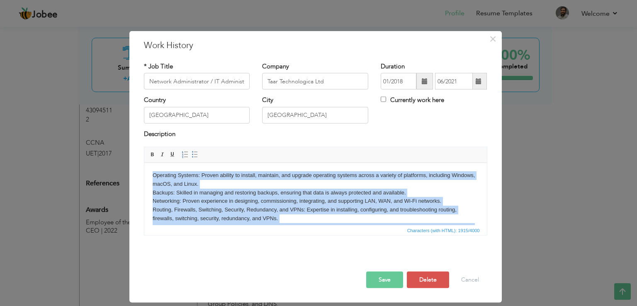
copy body "Operating Systems: Proven ability to install, maintain, and upgrade operating s…"
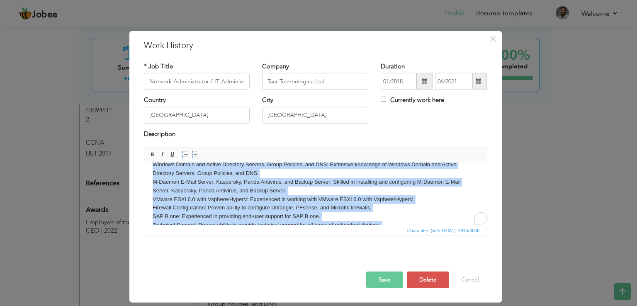
scroll to position [126, 0]
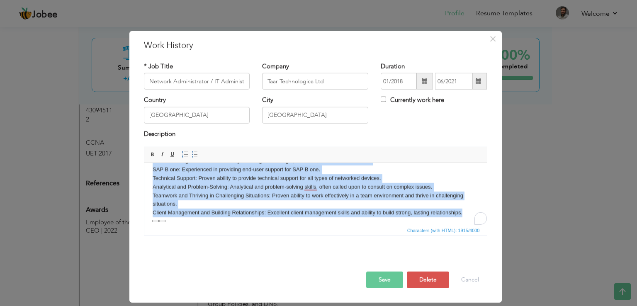
click at [325, 202] on body "Operating Systems: Proven ability to install, maintain, and upgrade operating s…" at bounding box center [315, 131] width 326 height 172
paste body "To enrich screen reader interactions, please activate Accessibility in Grammarl…"
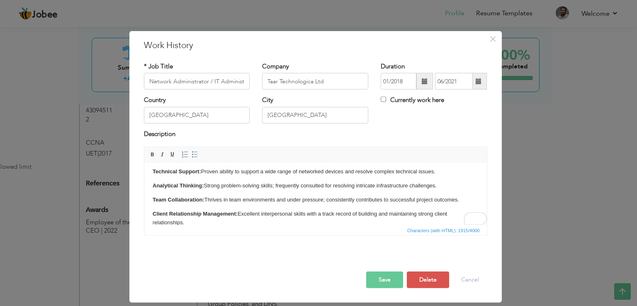
scroll to position [170, 0]
click at [388, 284] on button "Save" at bounding box center [384, 279] width 37 height 17
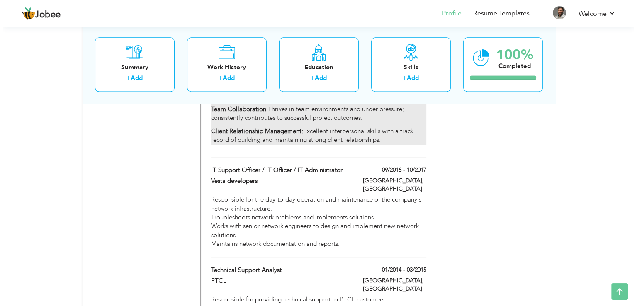
scroll to position [1161, 0]
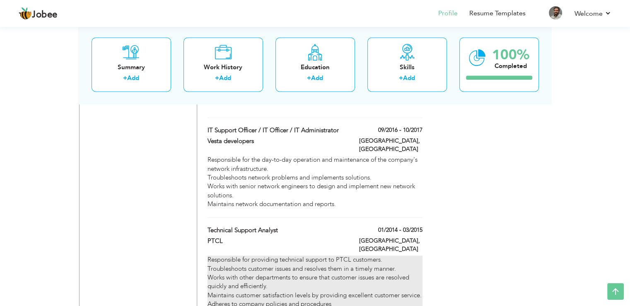
click at [241, 255] on div "Responsible for providing technical support to PTCL customers. Troubleshoots cu…" at bounding box center [315, 286] width 215 height 62
type input "Technical Support Analyst"
type input "PTCL"
type input "01/2014"
type input "03/2015"
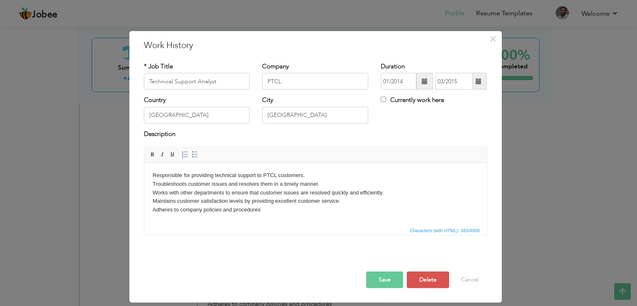
click at [261, 211] on body "Responsible for providing technical support to PTCL customers. Troubleshoots cu…" at bounding box center [315, 197] width 326 height 52
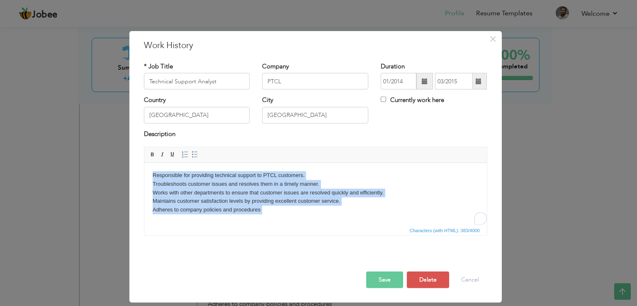
copy body "Responsible for providing technical support to PTCL customers. Troubleshoots cu…"
click at [275, 211] on body "Responsible for providing technical support to PTCL customers. Troubleshoots cu…" at bounding box center [315, 197] width 326 height 52
drag, startPoint x: 275, startPoint y: 211, endPoint x: 277, endPoint y: 327, distance: 116.1
click at [144, 165] on html "Responsible for providing technical support to PTCL customers. Troubleshoots cu…" at bounding box center [315, 197] width 342 height 68
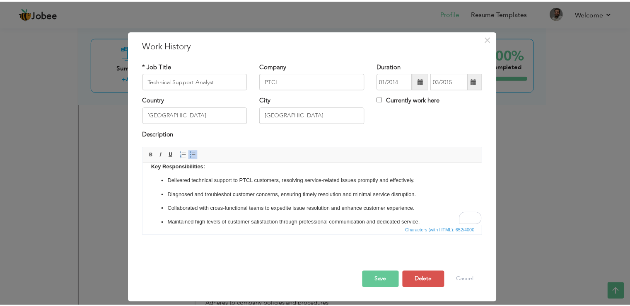
scroll to position [0, 0]
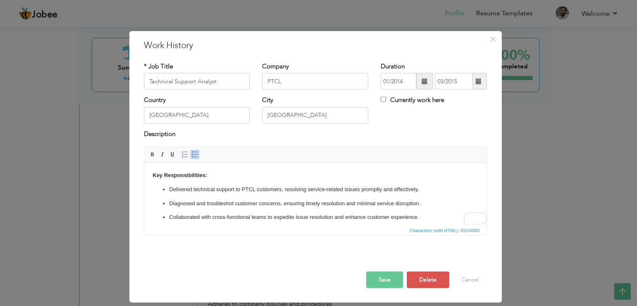
click at [378, 276] on button "Save" at bounding box center [384, 279] width 37 height 17
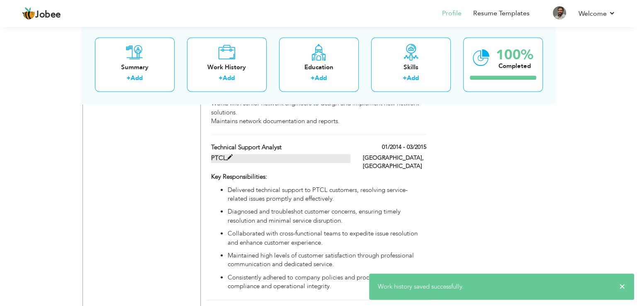
scroll to position [1078, 0]
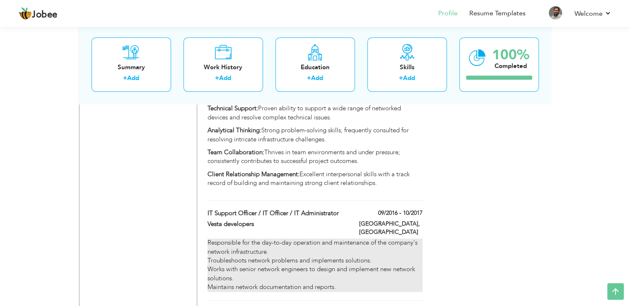
click at [270, 238] on div "Responsible for the day-to-day operation and maintenance of the company's netwo…" at bounding box center [315, 264] width 215 height 53
type input "IT Support Officer / IT Officer / IT Administrator"
type input "Vesta developers"
type input "09/2016"
type input "10/2017"
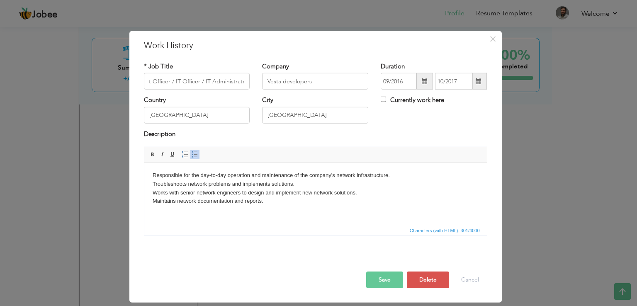
scroll to position [0, 0]
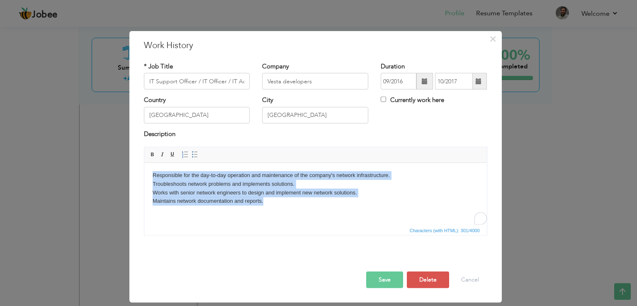
drag, startPoint x: 288, startPoint y: 206, endPoint x: 118, endPoint y: 164, distance: 175.0
click at [144, 164] on html "Responsible for the day-to-day operation and maintenance of the company's netwo…" at bounding box center [315, 188] width 342 height 51
copy body "Responsible for the day-to-day operation and maintenance of the company's netwo…"
click at [301, 203] on body "Responsible for the day-to-day operation and maintenance of the company's netwo…" at bounding box center [315, 188] width 326 height 34
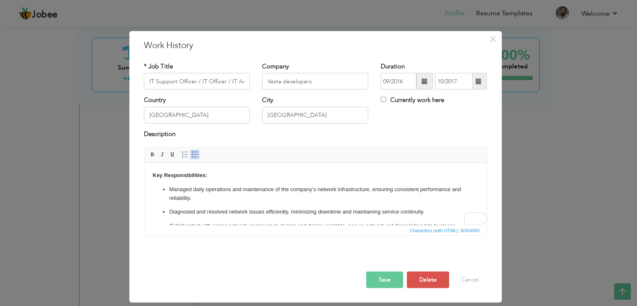
click at [382, 281] on button "Save" at bounding box center [384, 279] width 37 height 17
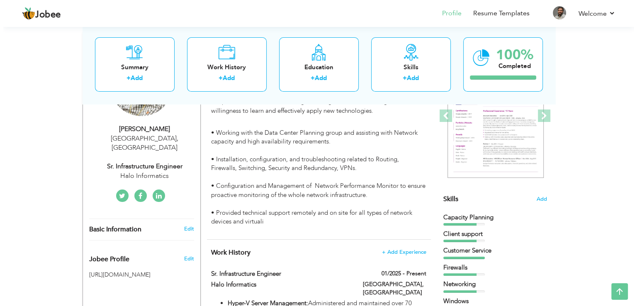
scroll to position [166, 0]
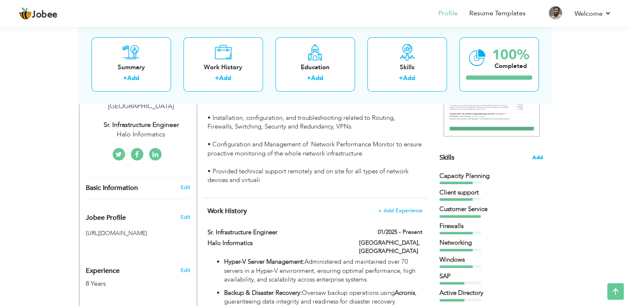
click at [540, 159] on span "Add" at bounding box center [538, 158] width 11 height 8
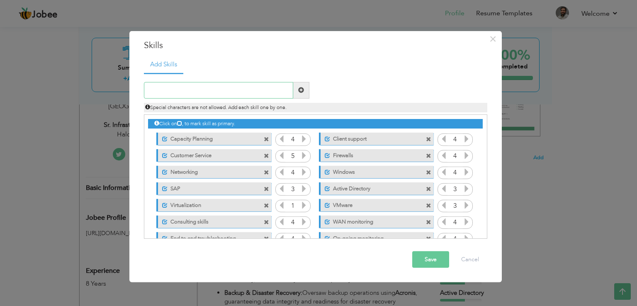
click at [245, 87] on input "text" at bounding box center [218, 90] width 149 height 17
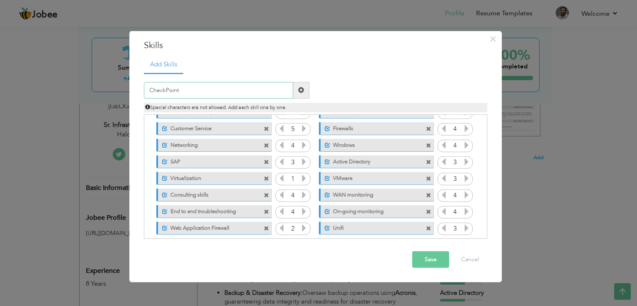
scroll to position [41, 0]
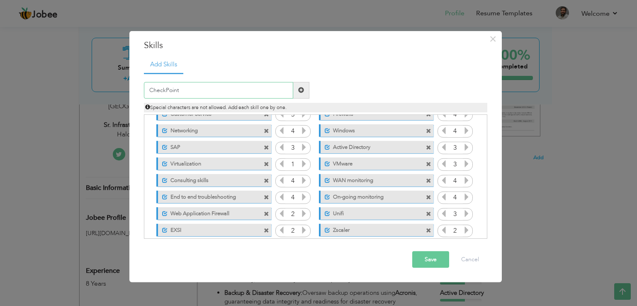
type input "CheckPoint"
click at [436, 259] on button "Save" at bounding box center [430, 259] width 37 height 17
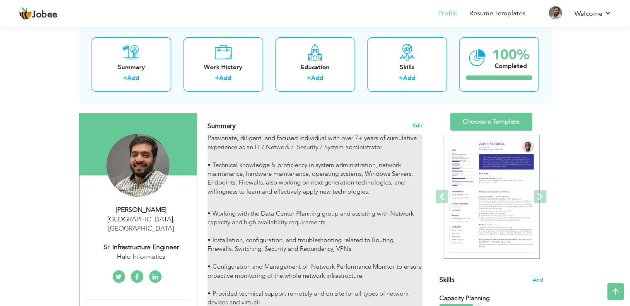
scroll to position [0, 0]
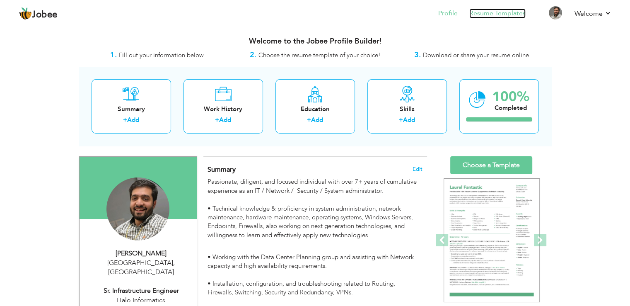
click at [492, 15] on link "Resume Templates" at bounding box center [498, 14] width 56 height 10
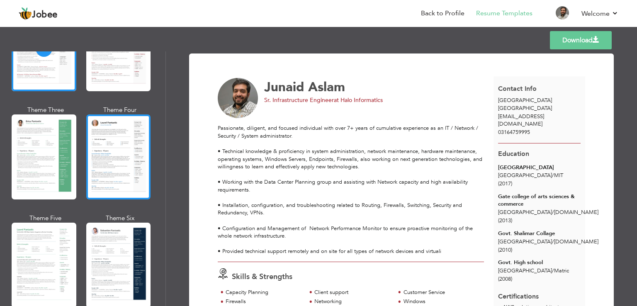
scroll to position [124, 0]
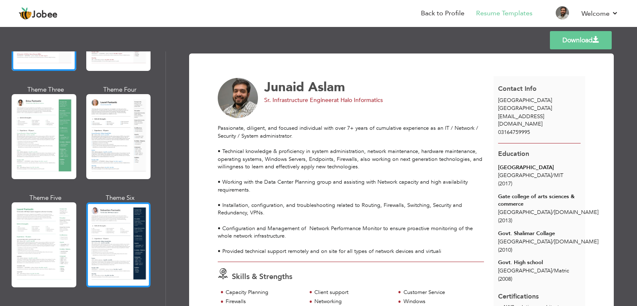
click at [108, 209] on div at bounding box center [118, 244] width 65 height 85
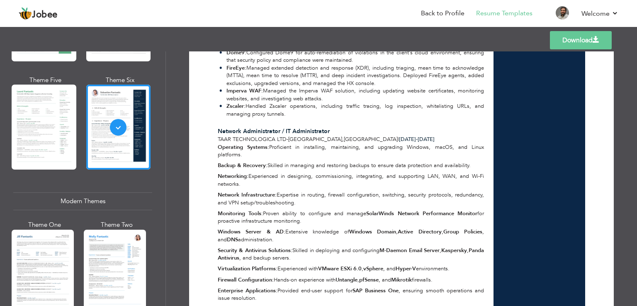
scroll to position [249, 0]
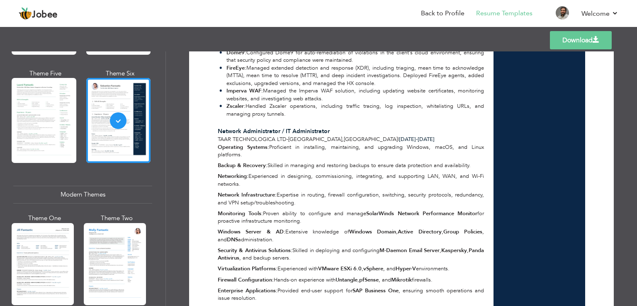
click at [31, 137] on div at bounding box center [44, 120] width 65 height 85
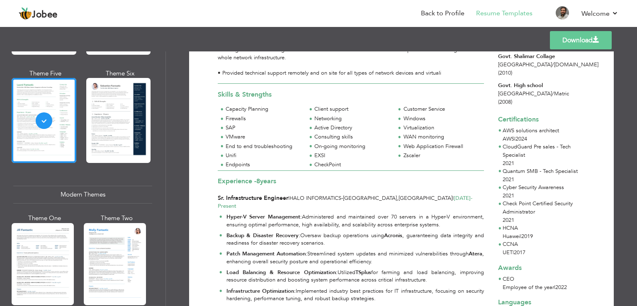
scroll to position [207, 0]
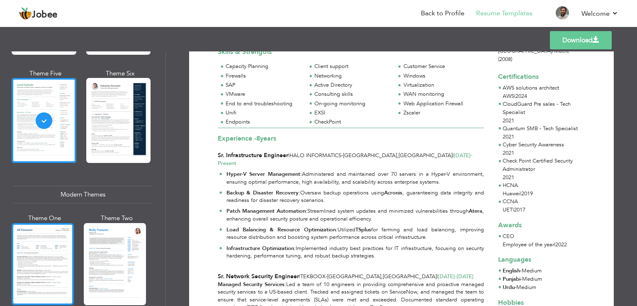
click at [27, 251] on div at bounding box center [43, 264] width 62 height 82
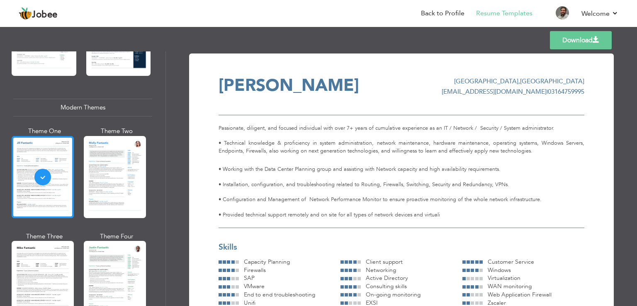
scroll to position [373, 0]
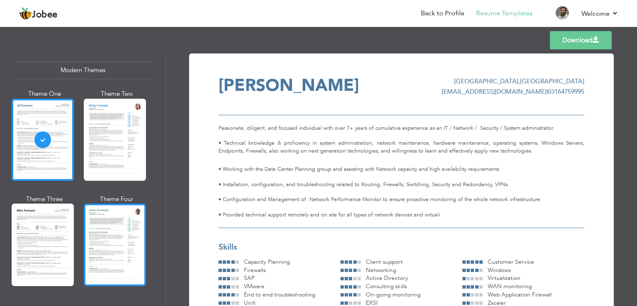
click at [102, 225] on div at bounding box center [115, 245] width 62 height 82
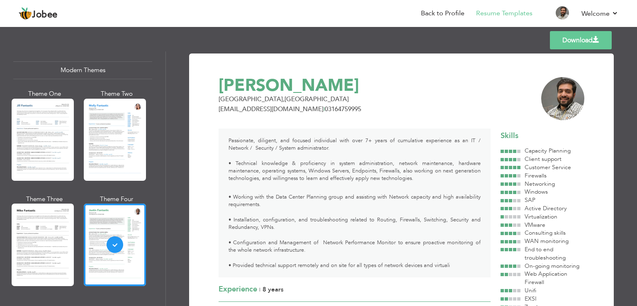
scroll to position [41, 0]
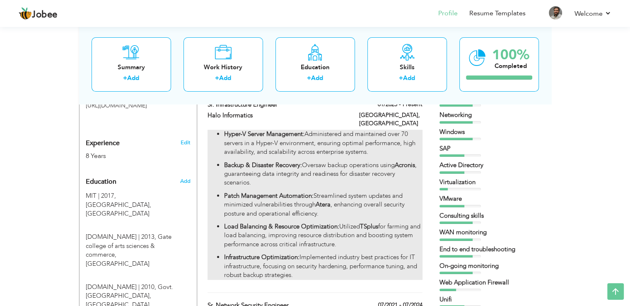
scroll to position [373, 0]
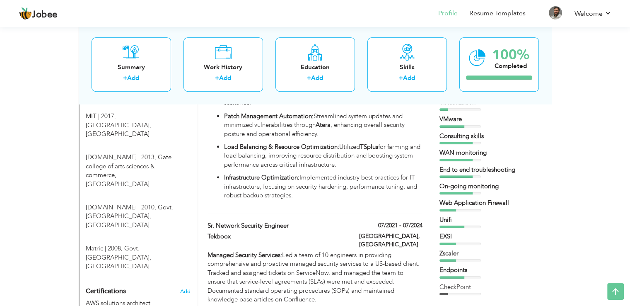
click at [465, 146] on div "Capacity Planning Client support Customer Service Firewalls Networking" at bounding box center [492, 129] width 104 height 331
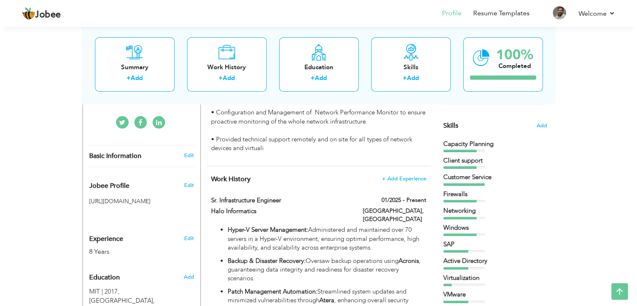
scroll to position [124, 0]
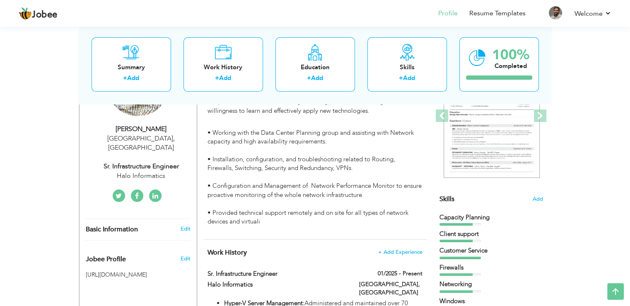
click at [471, 216] on div "Capacity Planning" at bounding box center [492, 217] width 104 height 9
click at [443, 198] on span "Skills" at bounding box center [447, 198] width 15 height 9
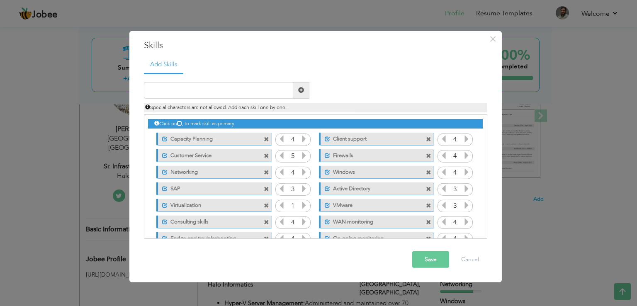
click at [305, 204] on icon at bounding box center [303, 204] width 7 height 7
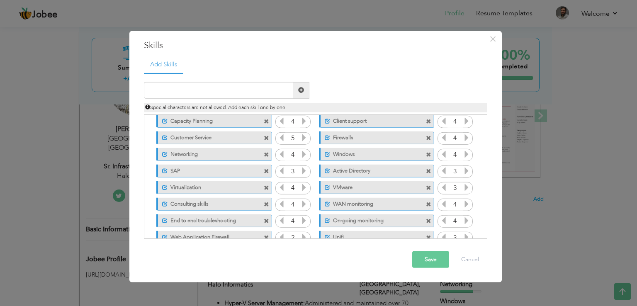
scroll to position [41, 0]
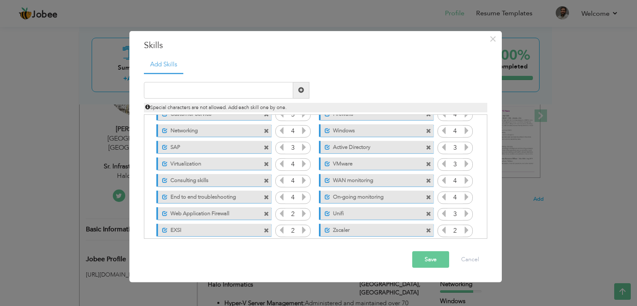
click at [428, 164] on span at bounding box center [428, 164] width 5 height 5
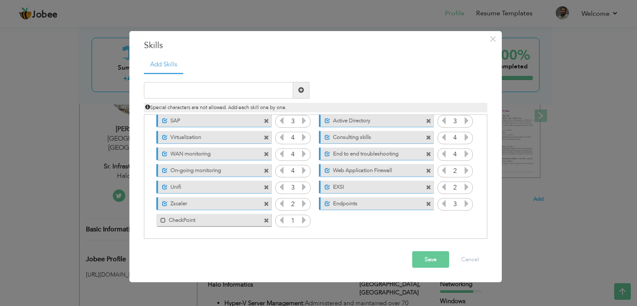
click at [302, 219] on icon at bounding box center [303, 219] width 7 height 7
click at [302, 218] on icon at bounding box center [303, 219] width 7 height 7
click at [162, 220] on span at bounding box center [162, 220] width 5 height 5
click at [223, 91] on input "text" at bounding box center [218, 90] width 149 height 17
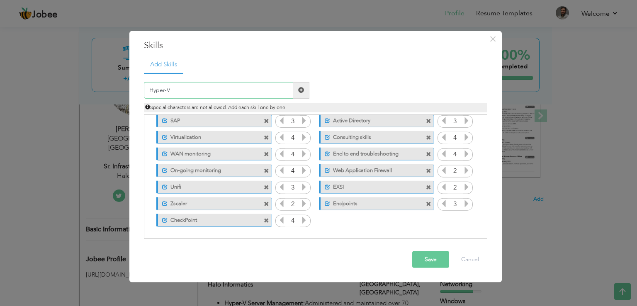
type input "Hyper-V"
click at [300, 89] on span at bounding box center [301, 90] width 6 height 6
click at [467, 217] on icon at bounding box center [466, 219] width 7 height 7
click at [466, 217] on icon at bounding box center [466, 219] width 7 height 7
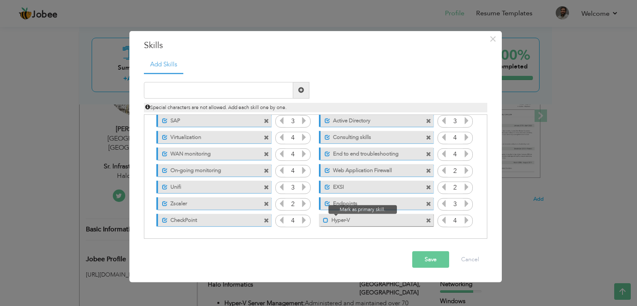
click at [326, 220] on span at bounding box center [325, 220] width 5 height 5
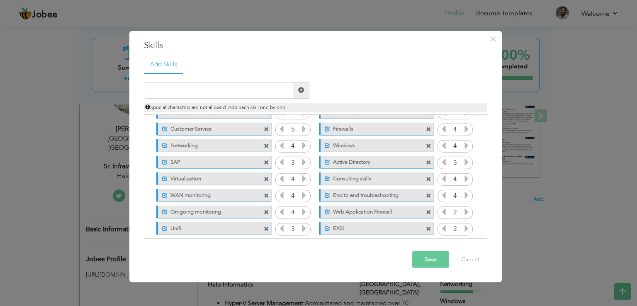
scroll to position [0, 0]
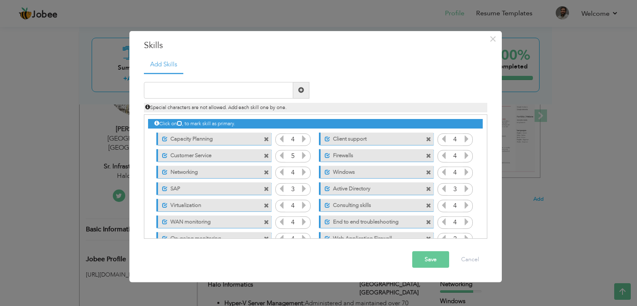
click at [281, 189] on icon at bounding box center [281, 188] width 7 height 7
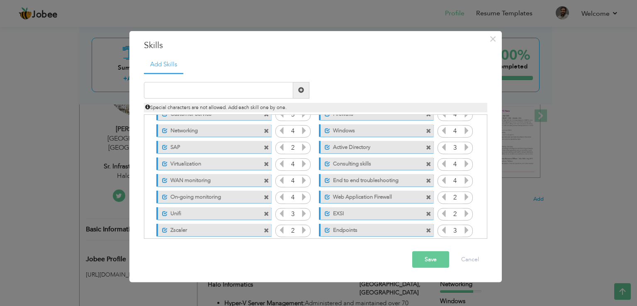
click at [265, 180] on span at bounding box center [266, 180] width 5 height 5
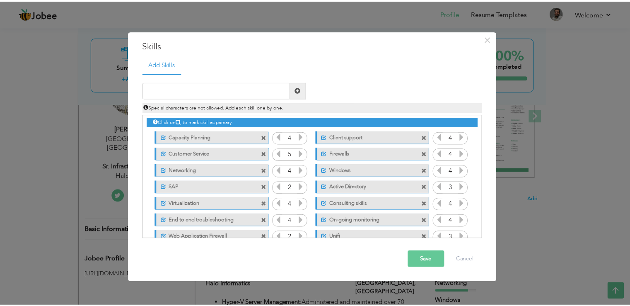
scroll to position [0, 0]
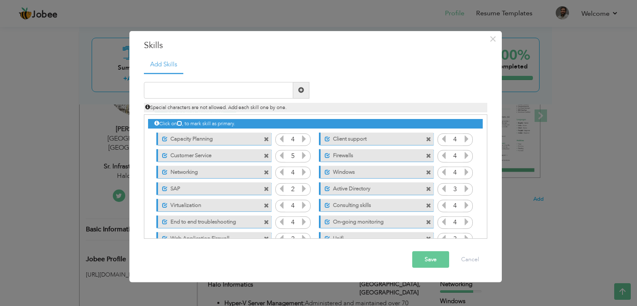
click at [426, 256] on button "Save" at bounding box center [430, 259] width 37 height 17
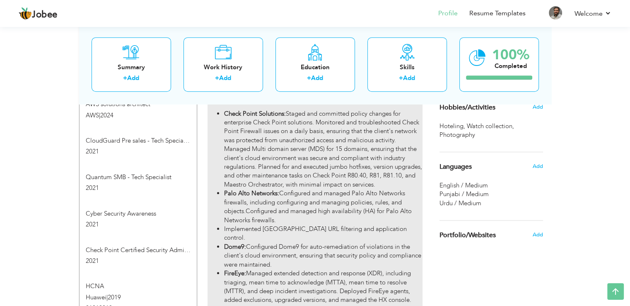
scroll to position [580, 0]
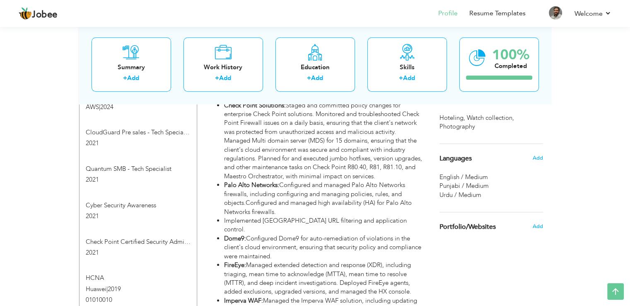
click at [465, 180] on span "English / Medium" at bounding box center [464, 177] width 48 height 8
click at [470, 178] on span "English / Medium" at bounding box center [464, 177] width 48 height 8
click at [471, 177] on span "English / Medium" at bounding box center [464, 177] width 48 height 8
click at [537, 160] on span "Add" at bounding box center [537, 157] width 11 height 7
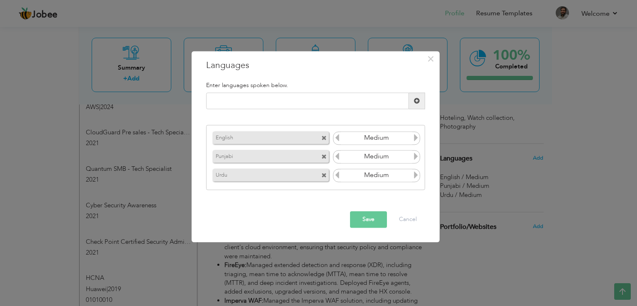
click at [418, 138] on icon at bounding box center [415, 137] width 7 height 7
click at [413, 157] on icon at bounding box center [415, 156] width 7 height 7
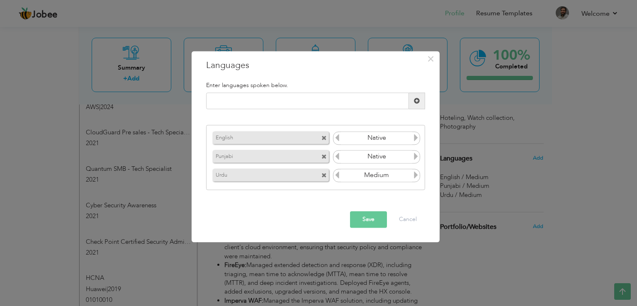
click at [415, 173] on icon at bounding box center [415, 174] width 7 height 7
click at [373, 219] on button "Save" at bounding box center [368, 219] width 37 height 17
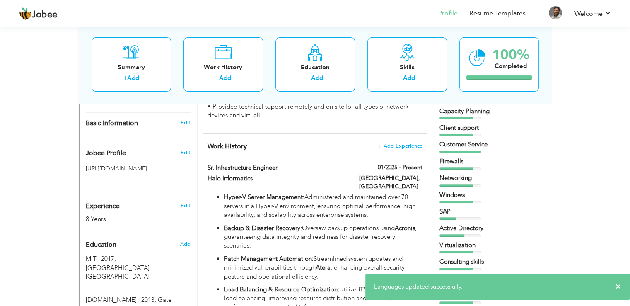
scroll to position [0, 0]
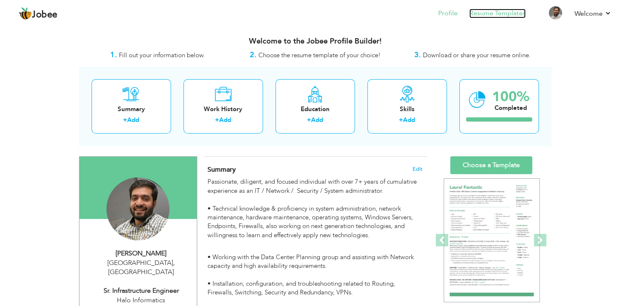
click at [506, 17] on link "Resume Templates" at bounding box center [498, 14] width 56 height 10
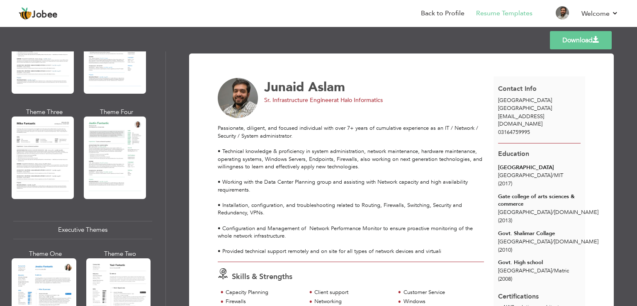
scroll to position [456, 0]
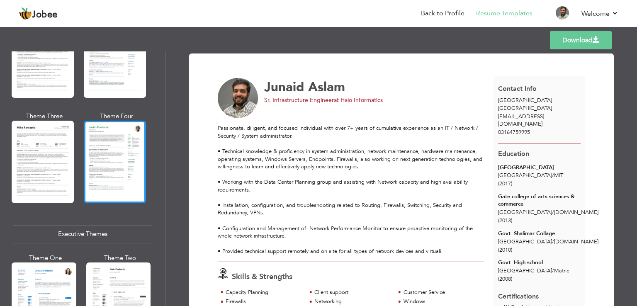
click at [111, 142] on div at bounding box center [115, 162] width 62 height 82
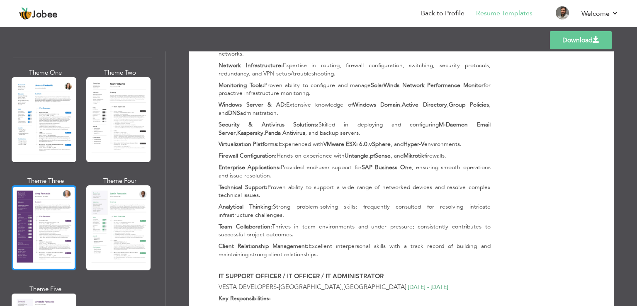
scroll to position [663, 0]
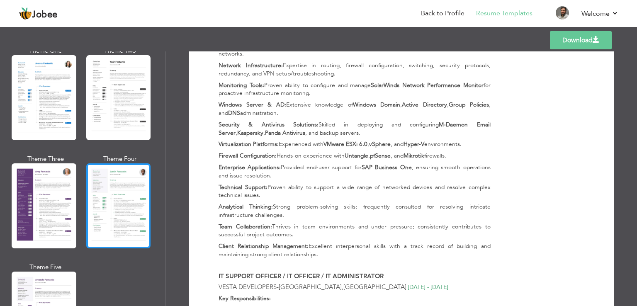
click at [100, 186] on div at bounding box center [118, 205] width 65 height 85
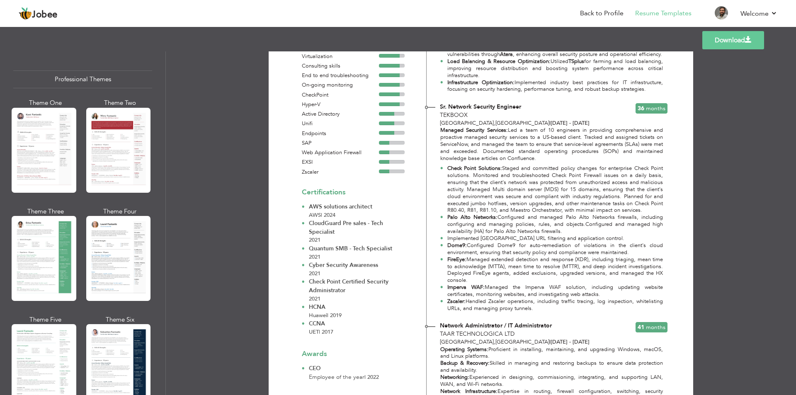
scroll to position [456, 0]
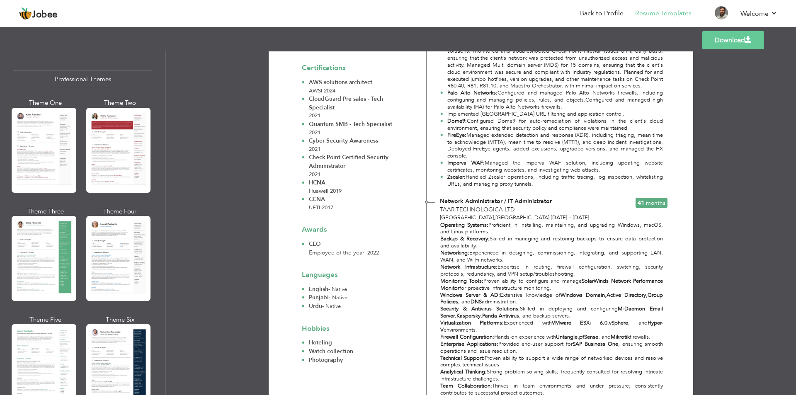
click at [227, 159] on div "Download Contact Info Lahore [GEOGRAPHIC_DATA] [EMAIL_ADDRESS][DOMAIN_NAME] 031…" at bounding box center [481, 223] width 630 height 344
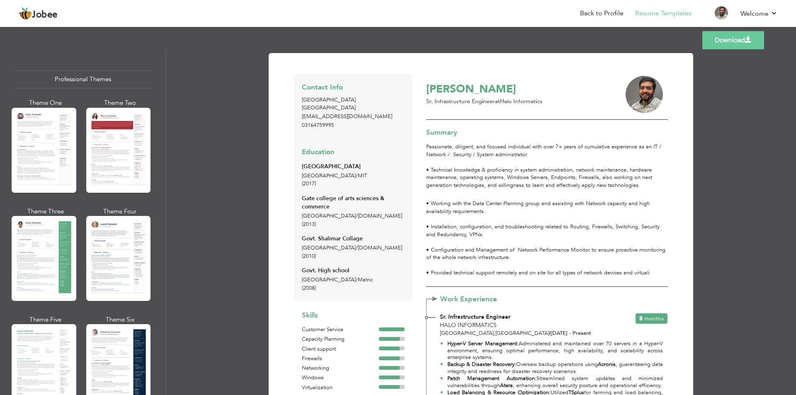
scroll to position [0, 0]
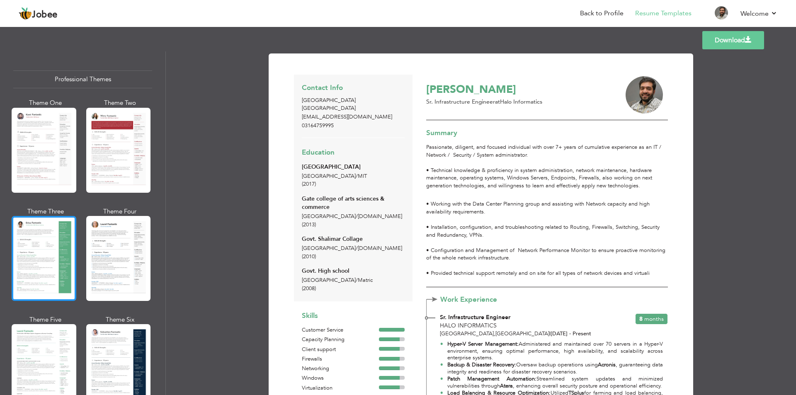
click at [31, 244] on div at bounding box center [44, 258] width 65 height 85
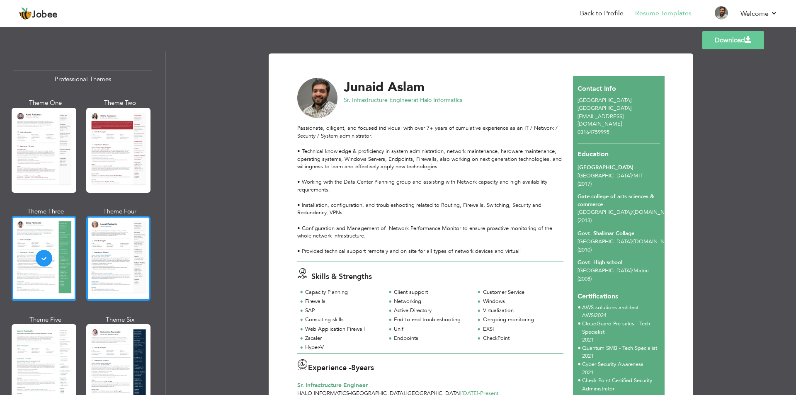
click at [110, 240] on div at bounding box center [118, 258] width 65 height 85
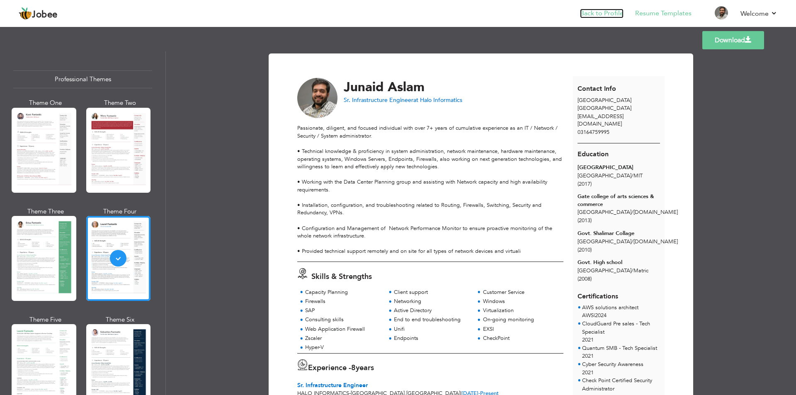
click at [604, 14] on link "Back to Profile" at bounding box center [602, 14] width 44 height 10
